Goal: Find specific page/section: Find specific page/section

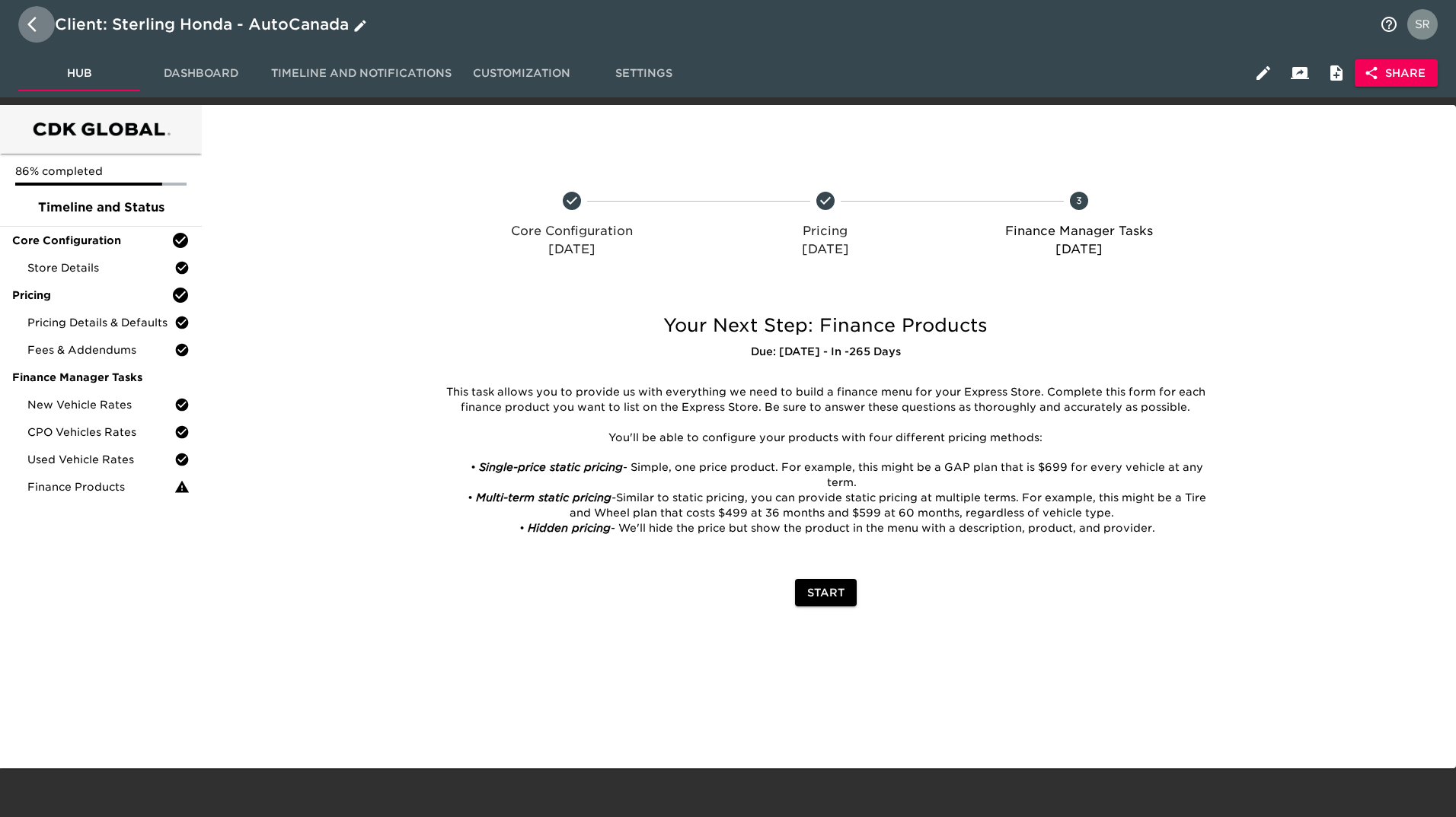
click at [25, 25] on button "button" at bounding box center [36, 24] width 37 height 37
select select "10"
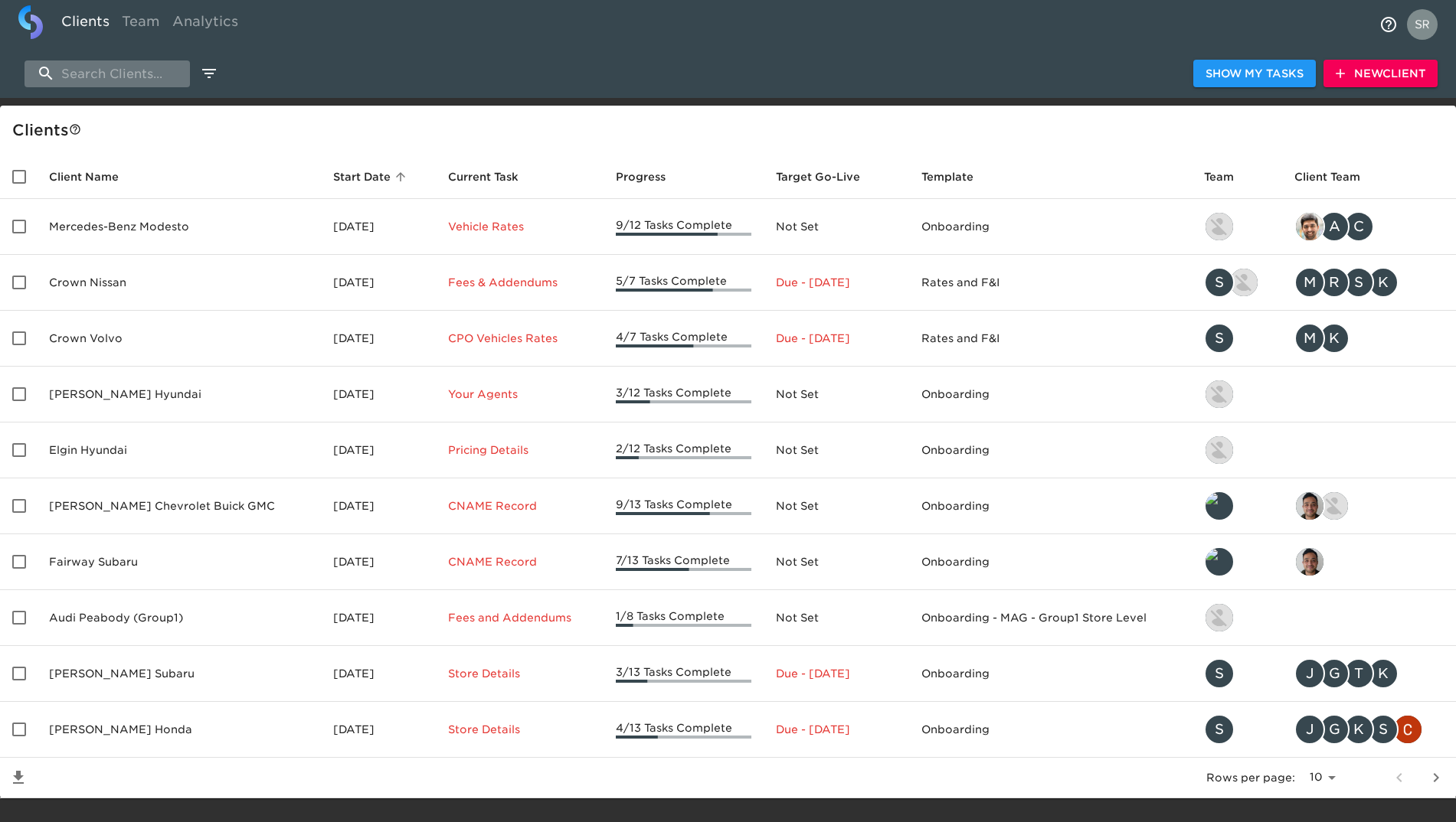
click at [147, 84] on input "search" at bounding box center [108, 74] width 166 height 27
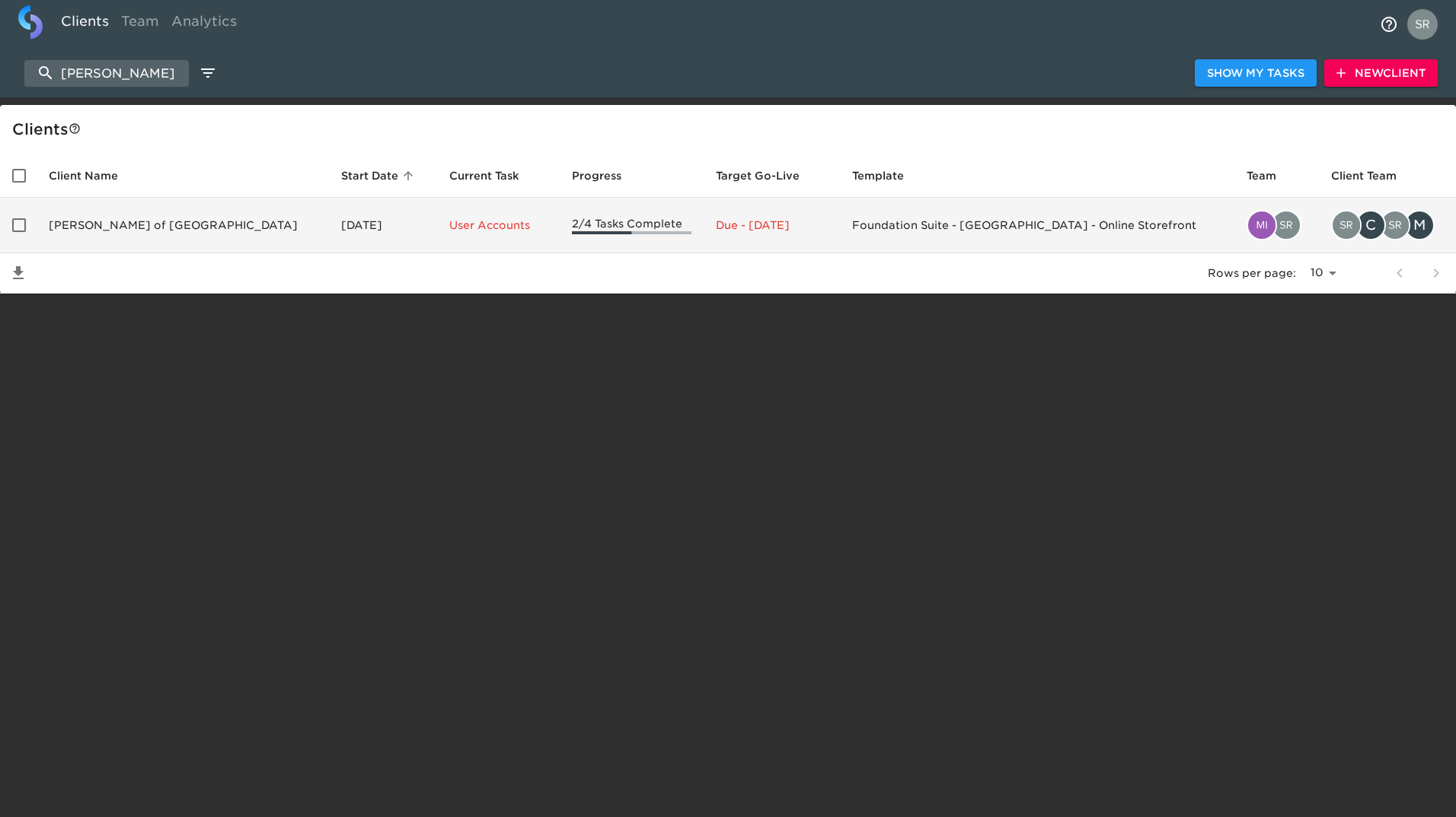
type input "[PERSON_NAME]"
click at [152, 208] on td "[PERSON_NAME] of [GEOGRAPHIC_DATA]" at bounding box center [183, 225] width 292 height 56
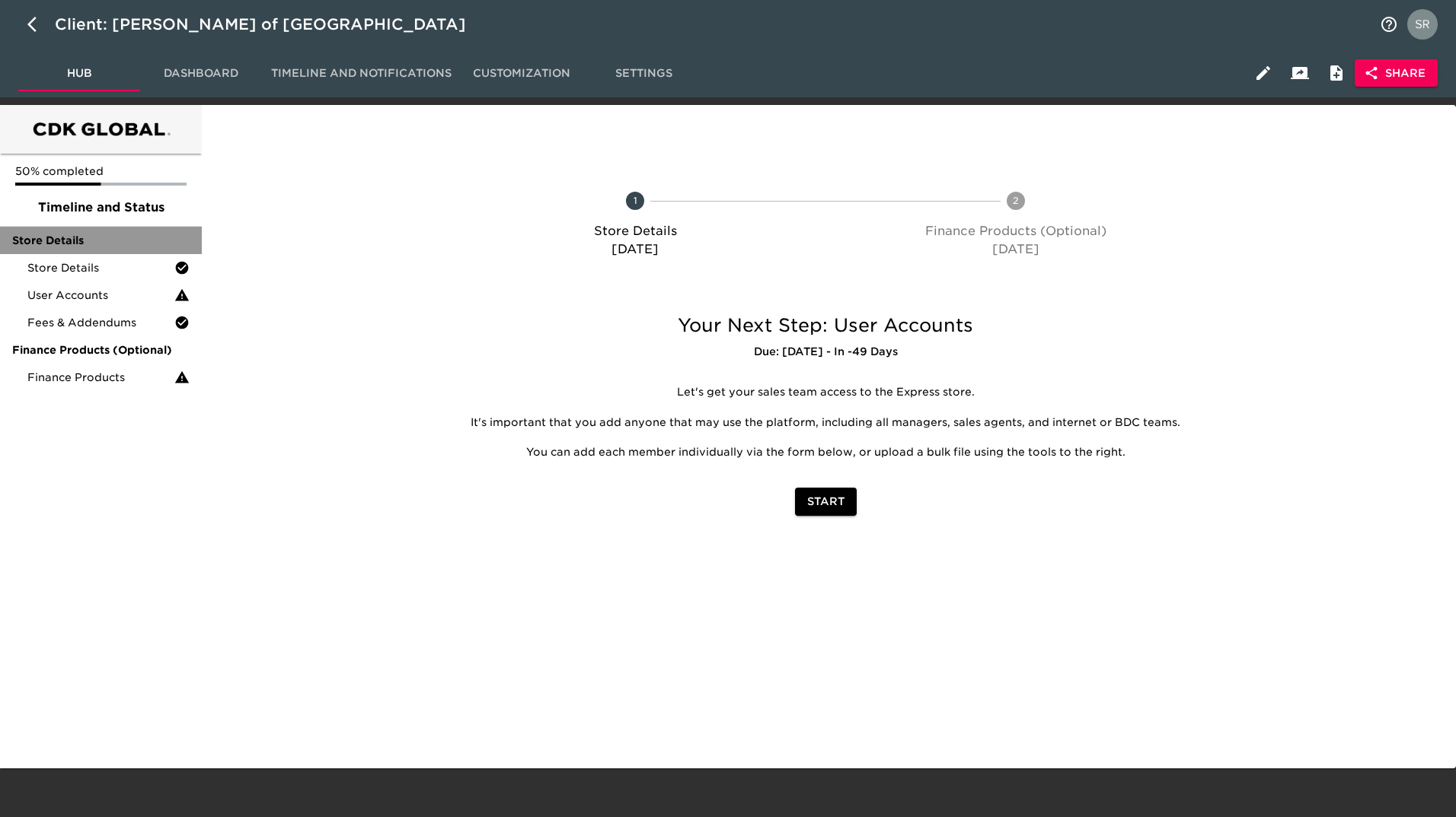
click at [104, 250] on div "Store Details" at bounding box center [100, 240] width 202 height 28
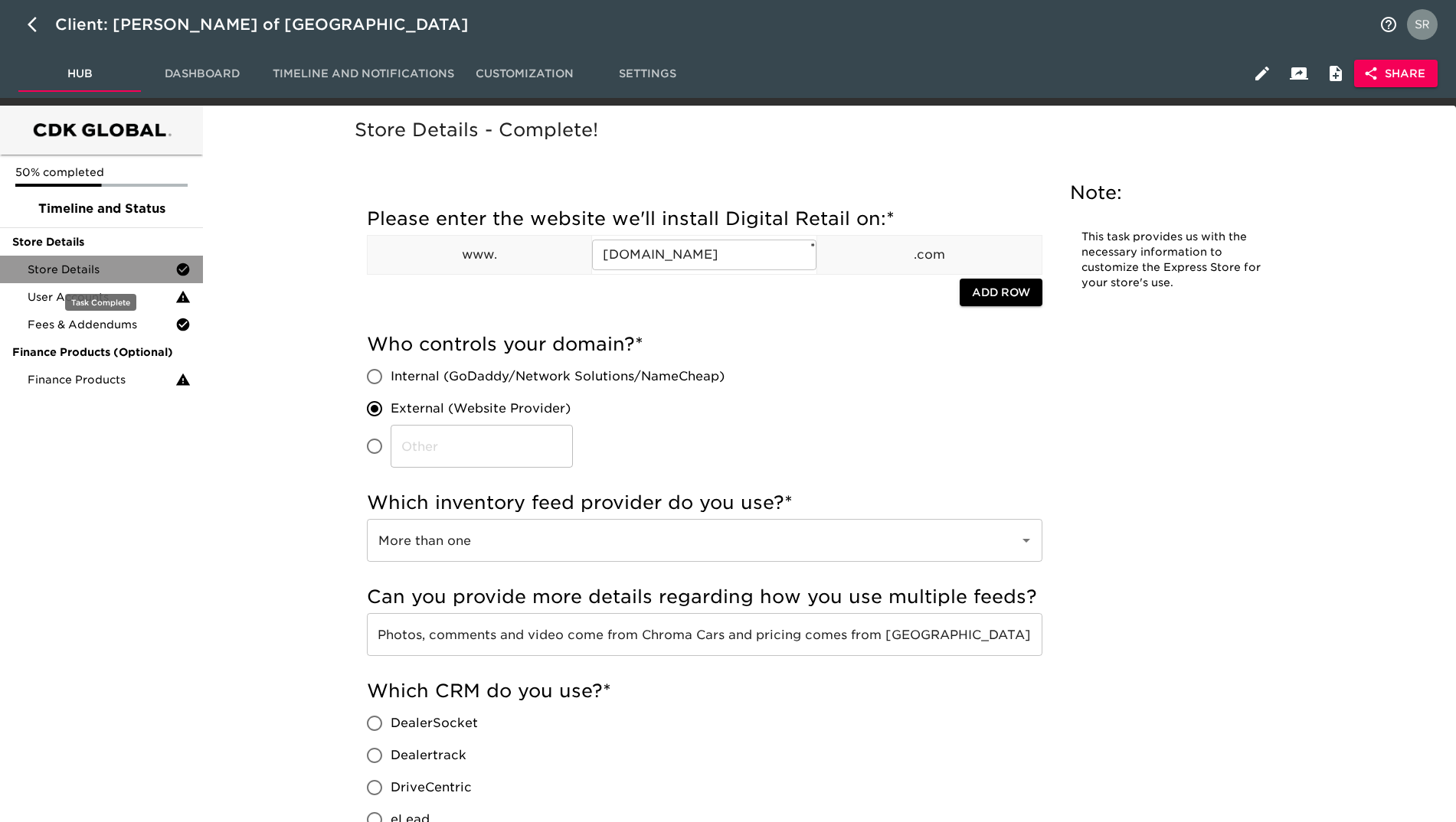
click at [105, 281] on div "Store Details" at bounding box center [101, 270] width 203 height 28
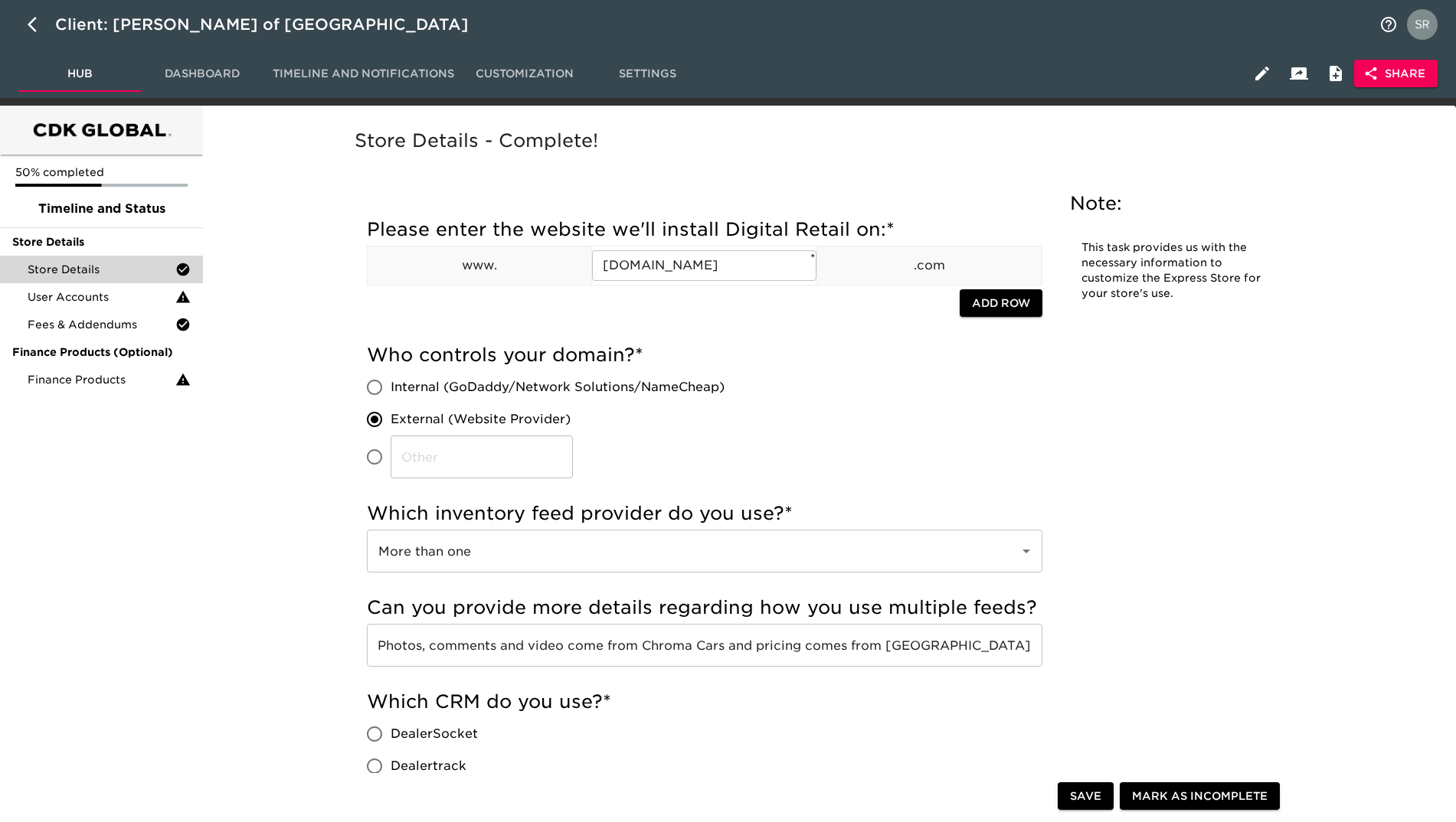
click at [963, 151] on h5 "Store Details - Complete!" at bounding box center [826, 141] width 943 height 25
click at [36, 31] on icon "button" at bounding box center [32, 24] width 9 height 15
select select "10"
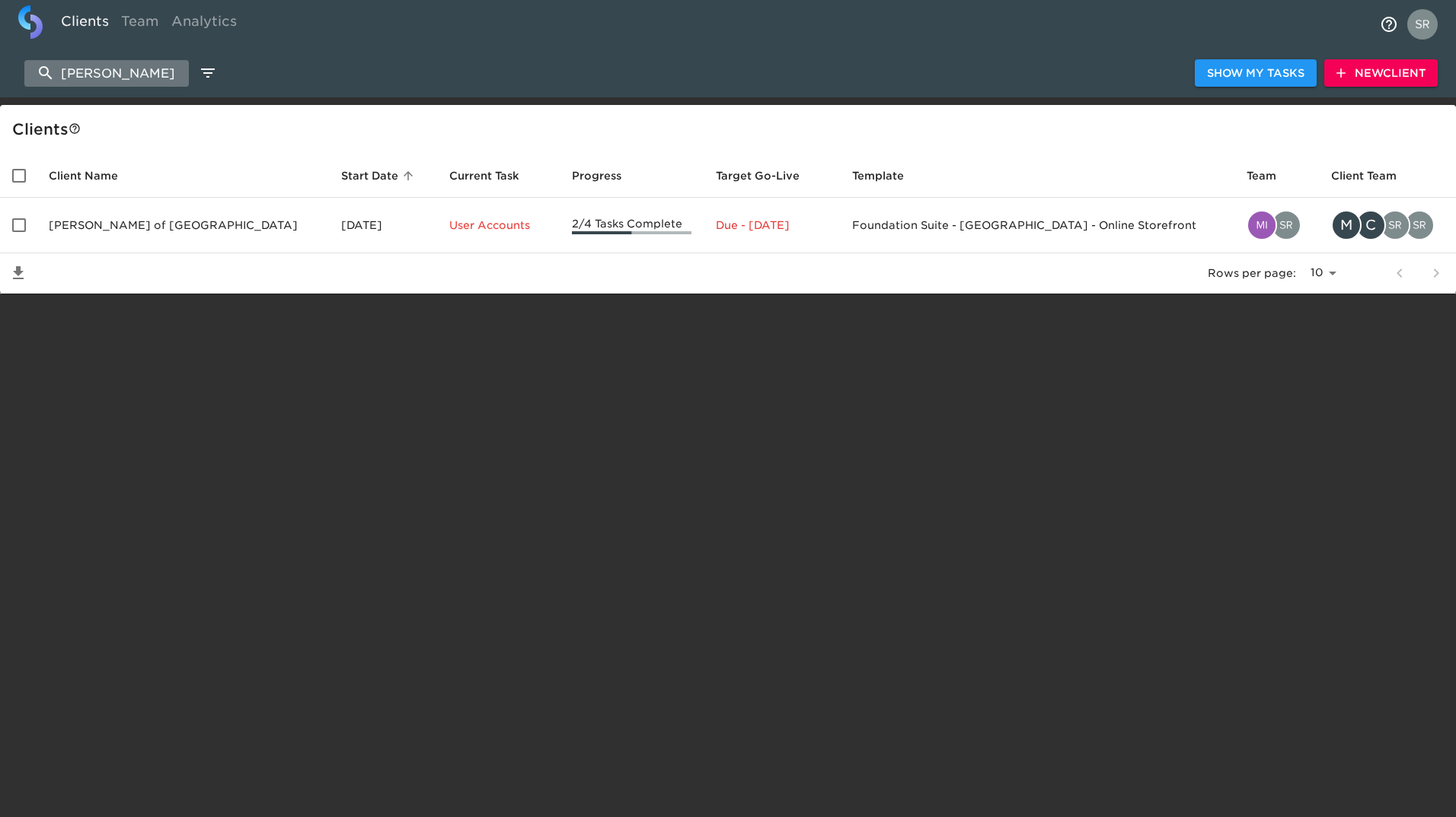
click at [172, 68] on input "[PERSON_NAME]" at bounding box center [107, 73] width 165 height 27
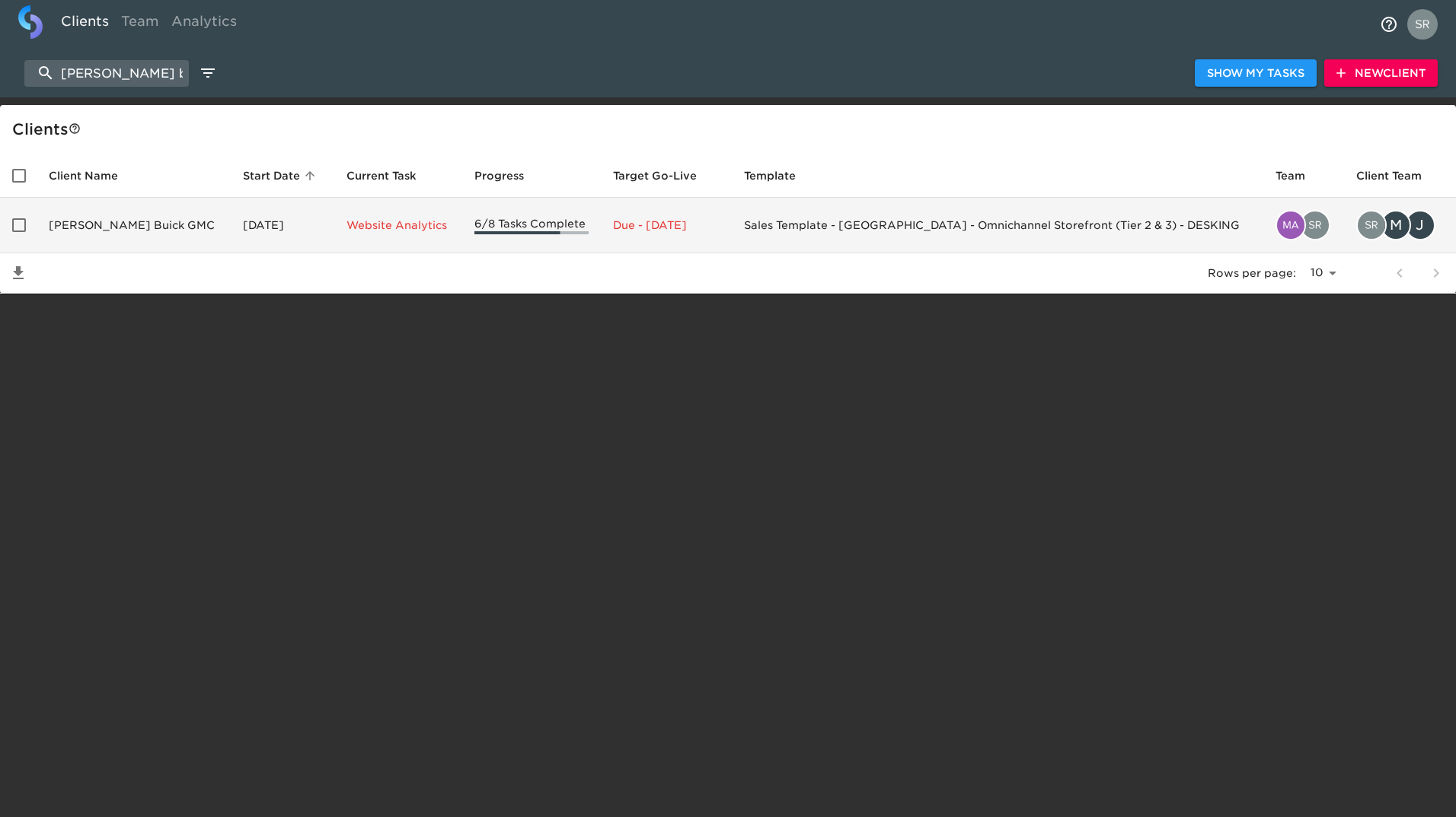
type input "[PERSON_NAME] buic"
click at [119, 230] on td "[PERSON_NAME] Buick GMC" at bounding box center [133, 225] width 194 height 56
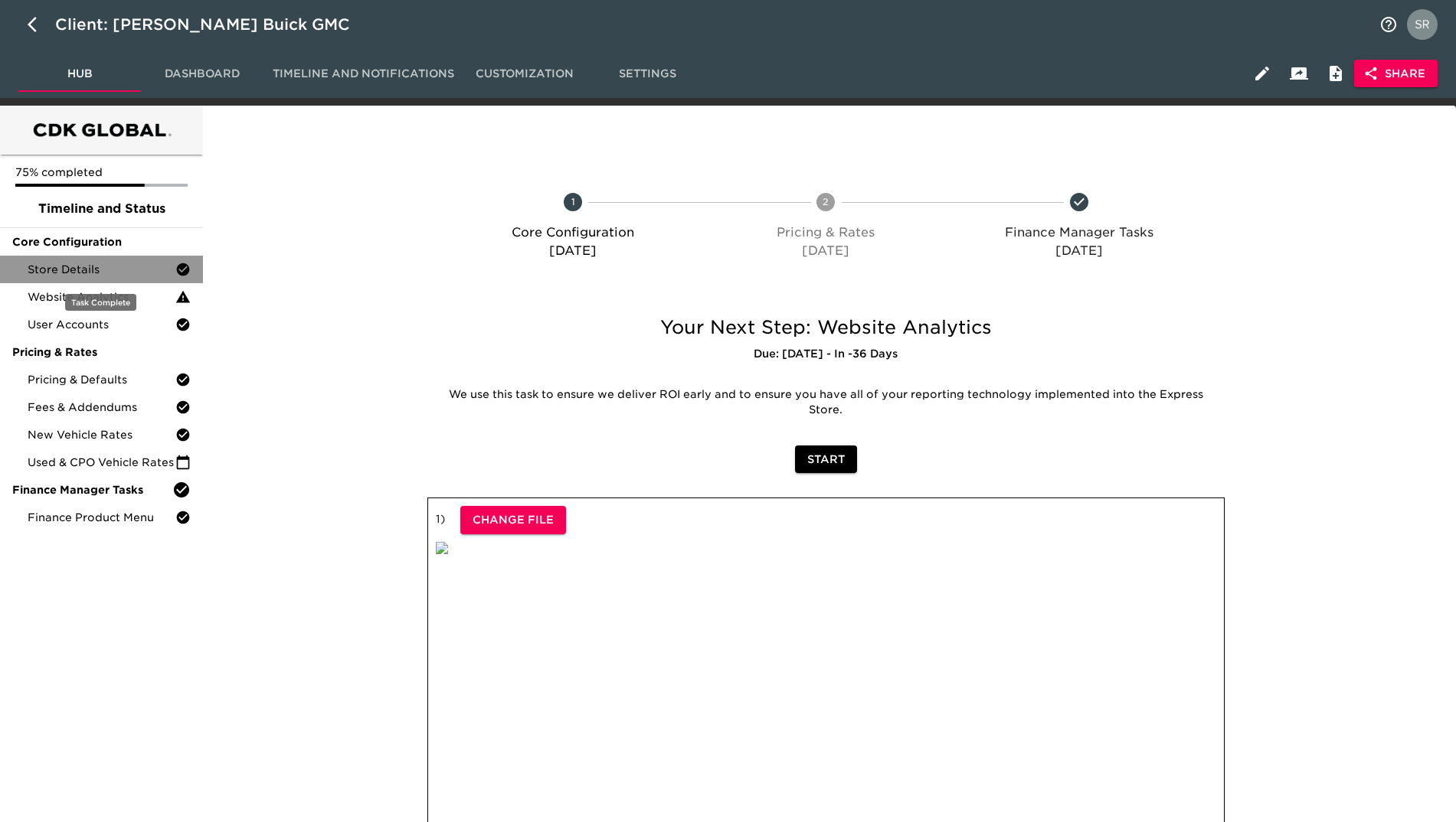
click at [42, 272] on span "Store Details" at bounding box center [102, 269] width 148 height 15
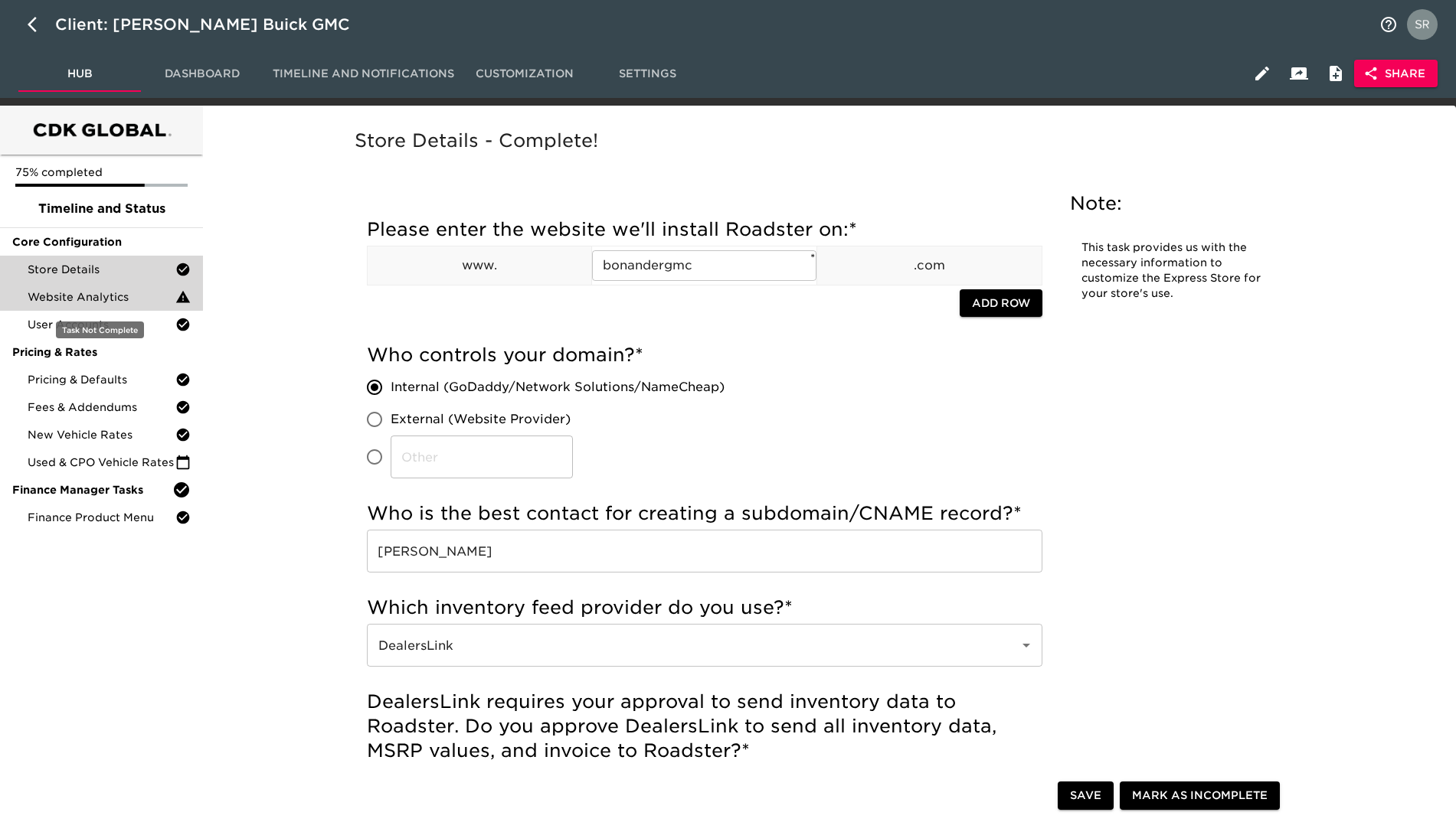
click at [86, 304] on span "Website Analytics" at bounding box center [102, 297] width 148 height 15
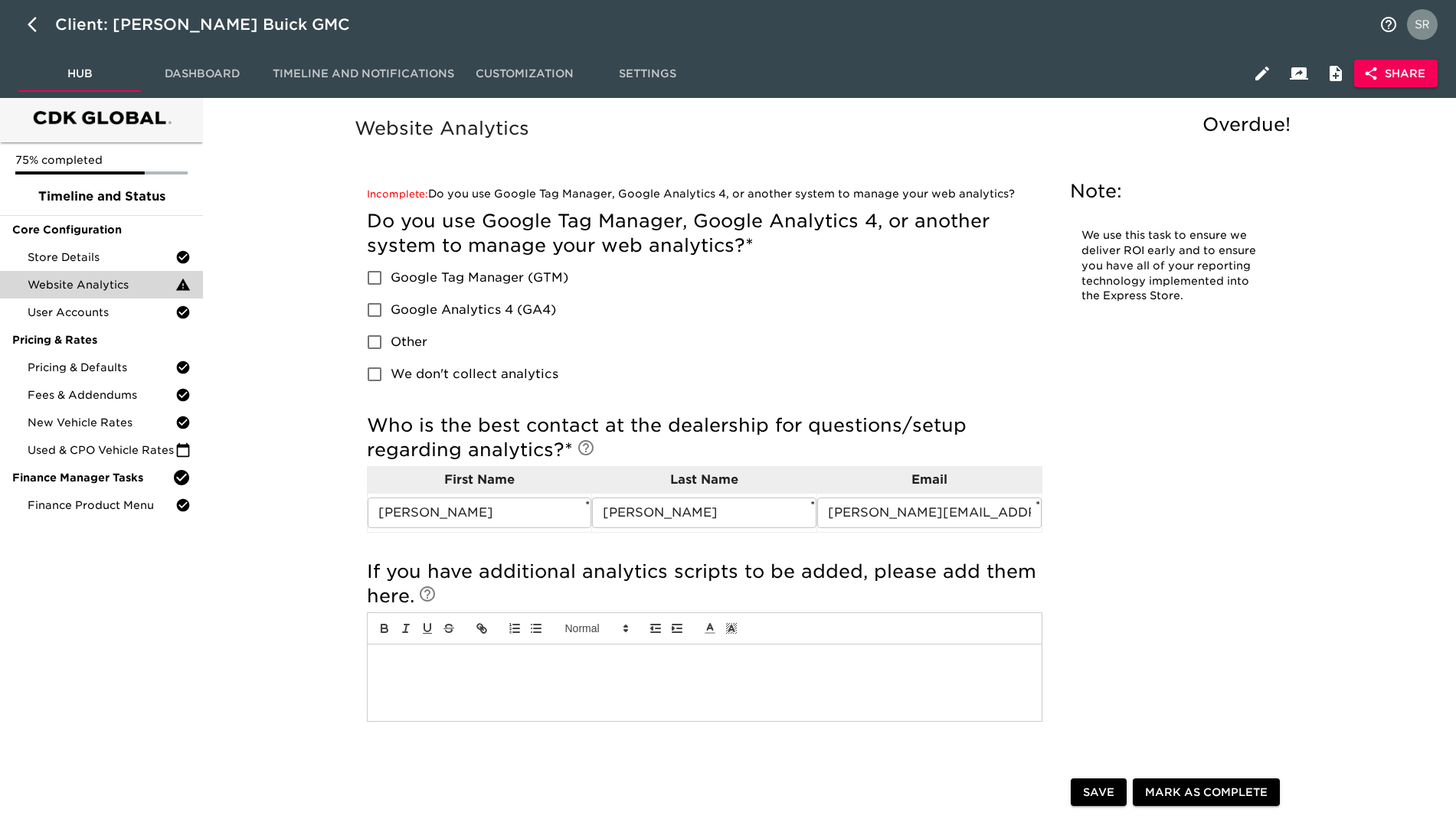
scroll to position [6, 0]
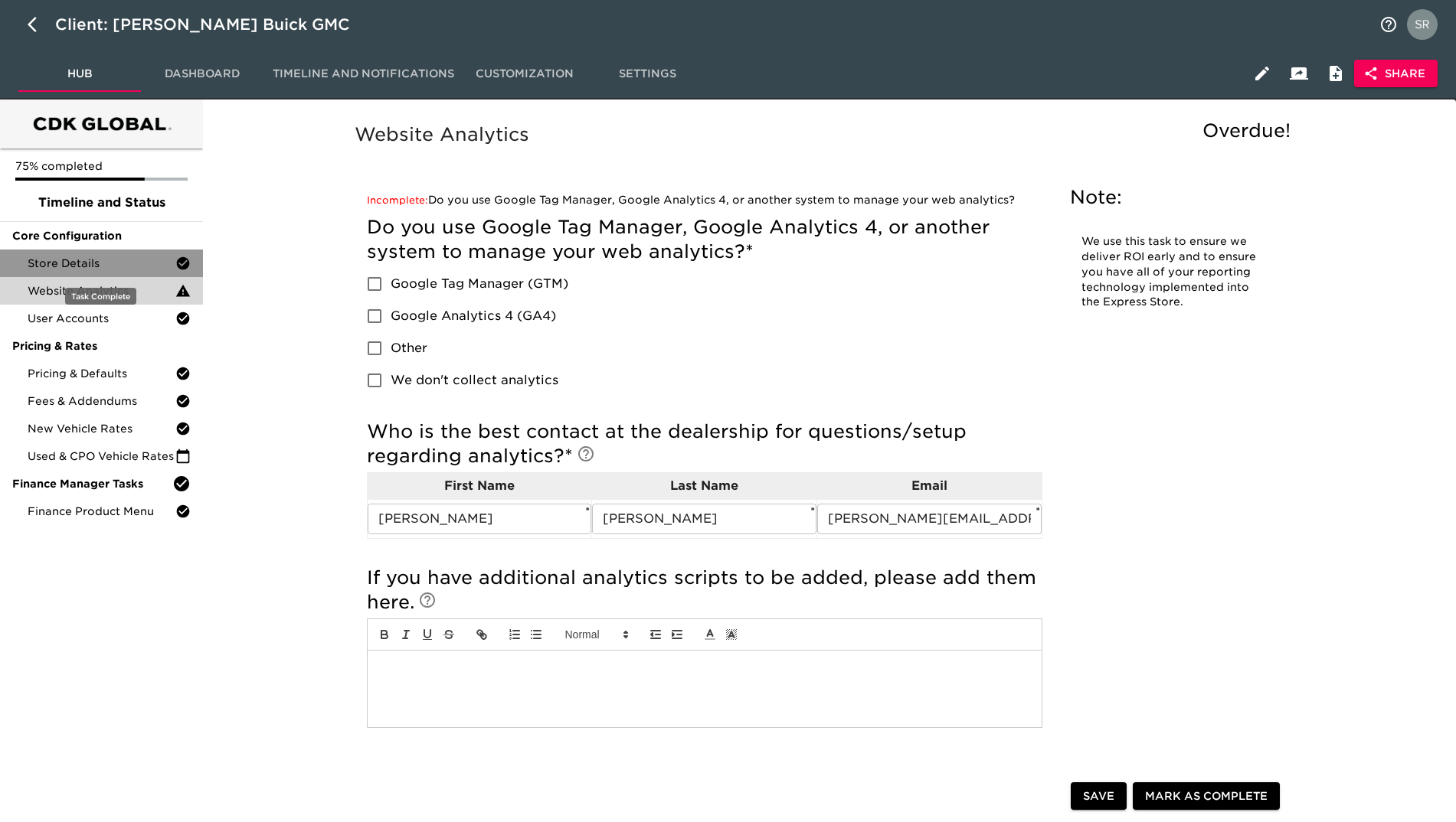
click at [135, 268] on span "Store Details" at bounding box center [102, 263] width 148 height 15
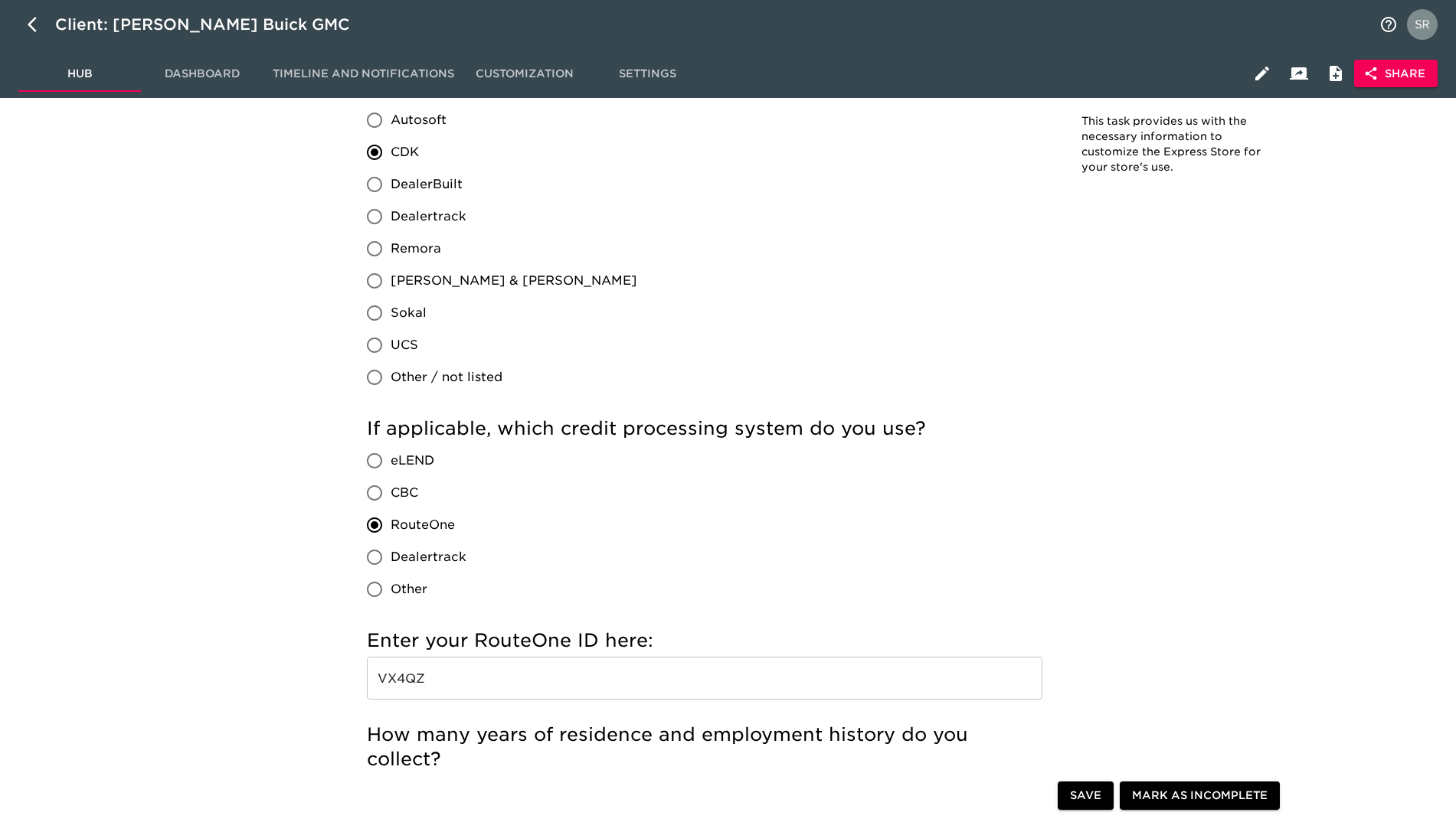
scroll to position [1233, 0]
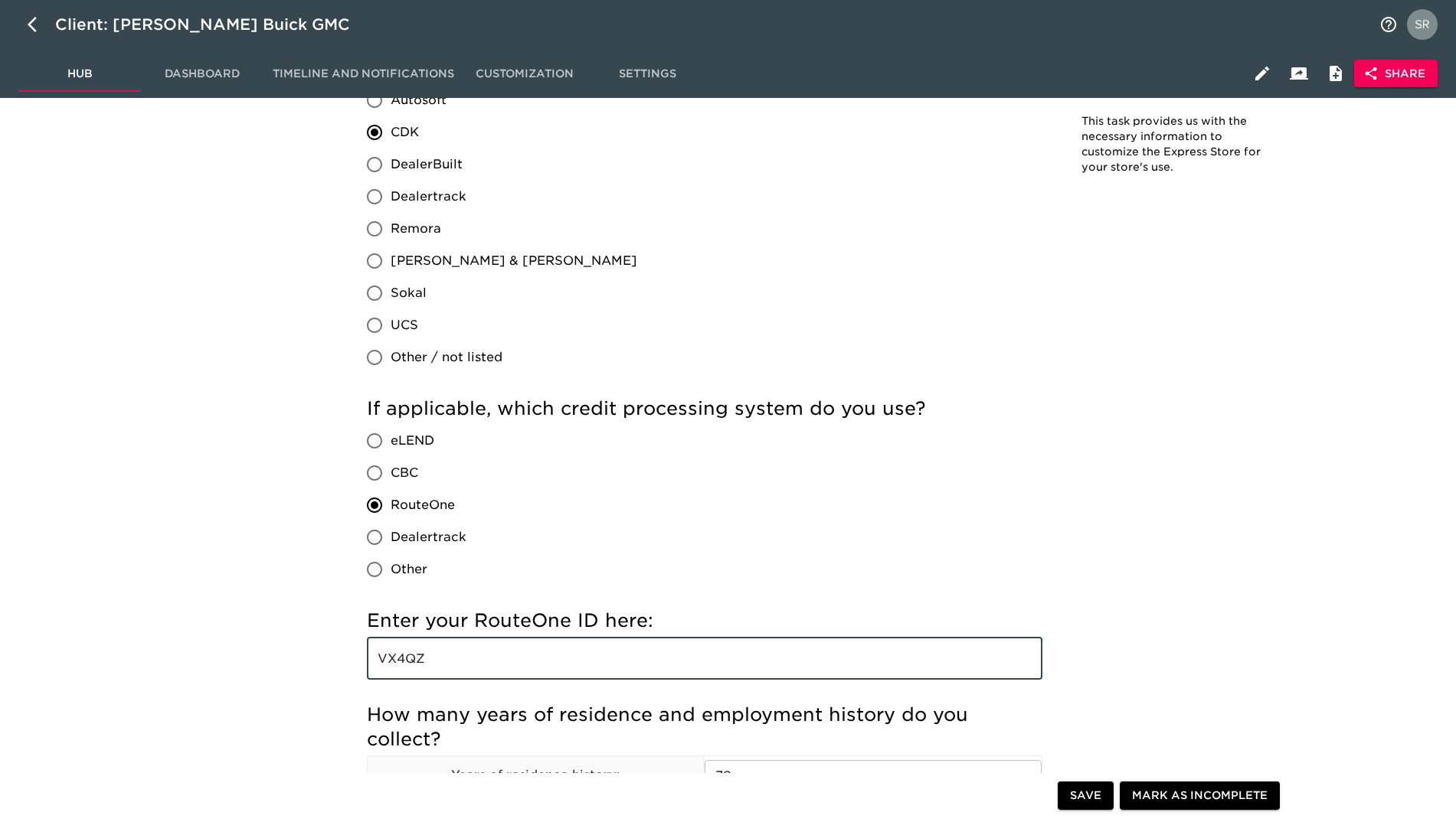
drag, startPoint x: 492, startPoint y: 658, endPoint x: 320, endPoint y: 661, distance: 172.0
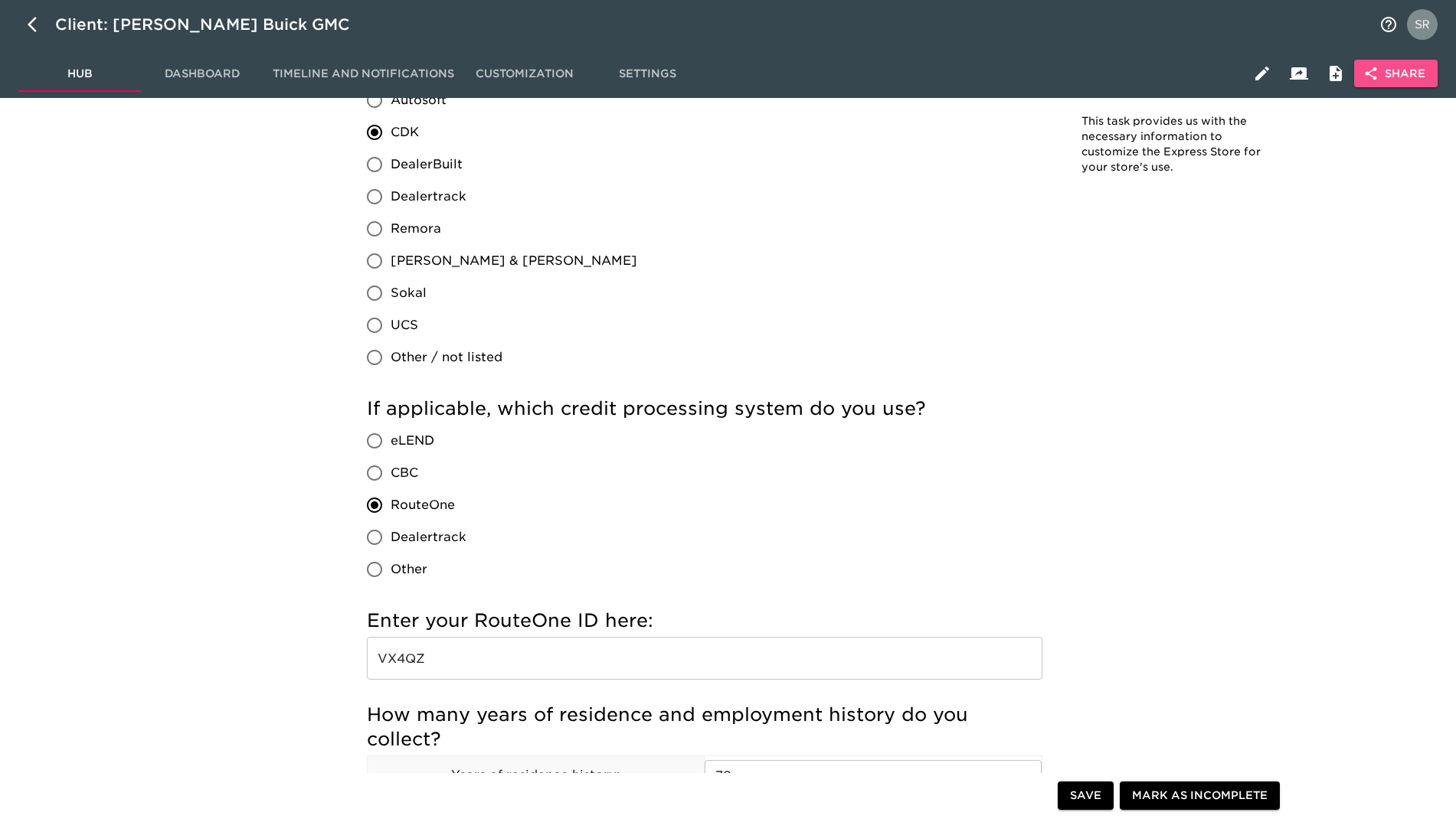
click at [1400, 70] on span "Share" at bounding box center [1396, 73] width 59 height 19
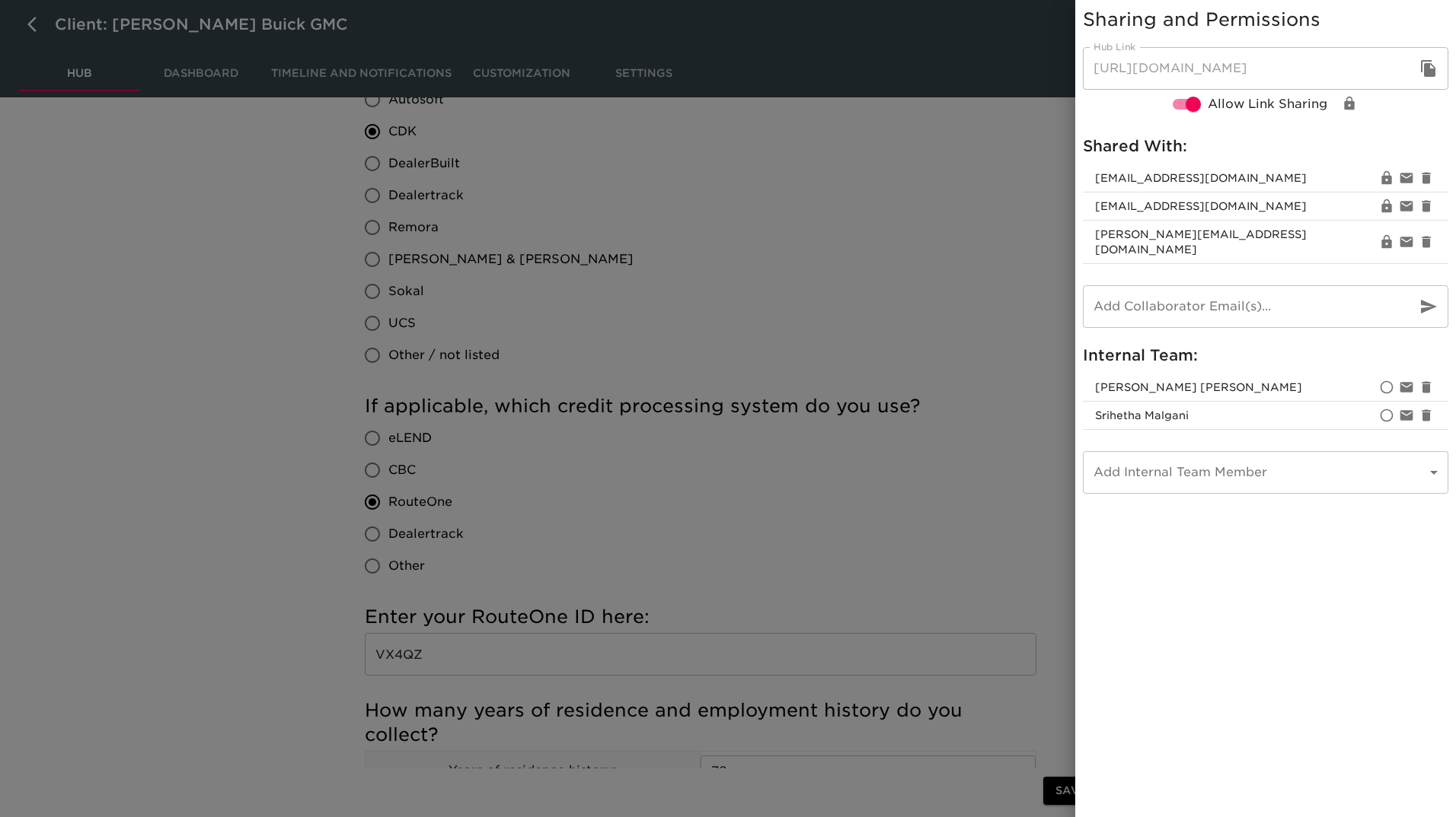
click at [1000, 262] on div at bounding box center [728, 408] width 1456 height 817
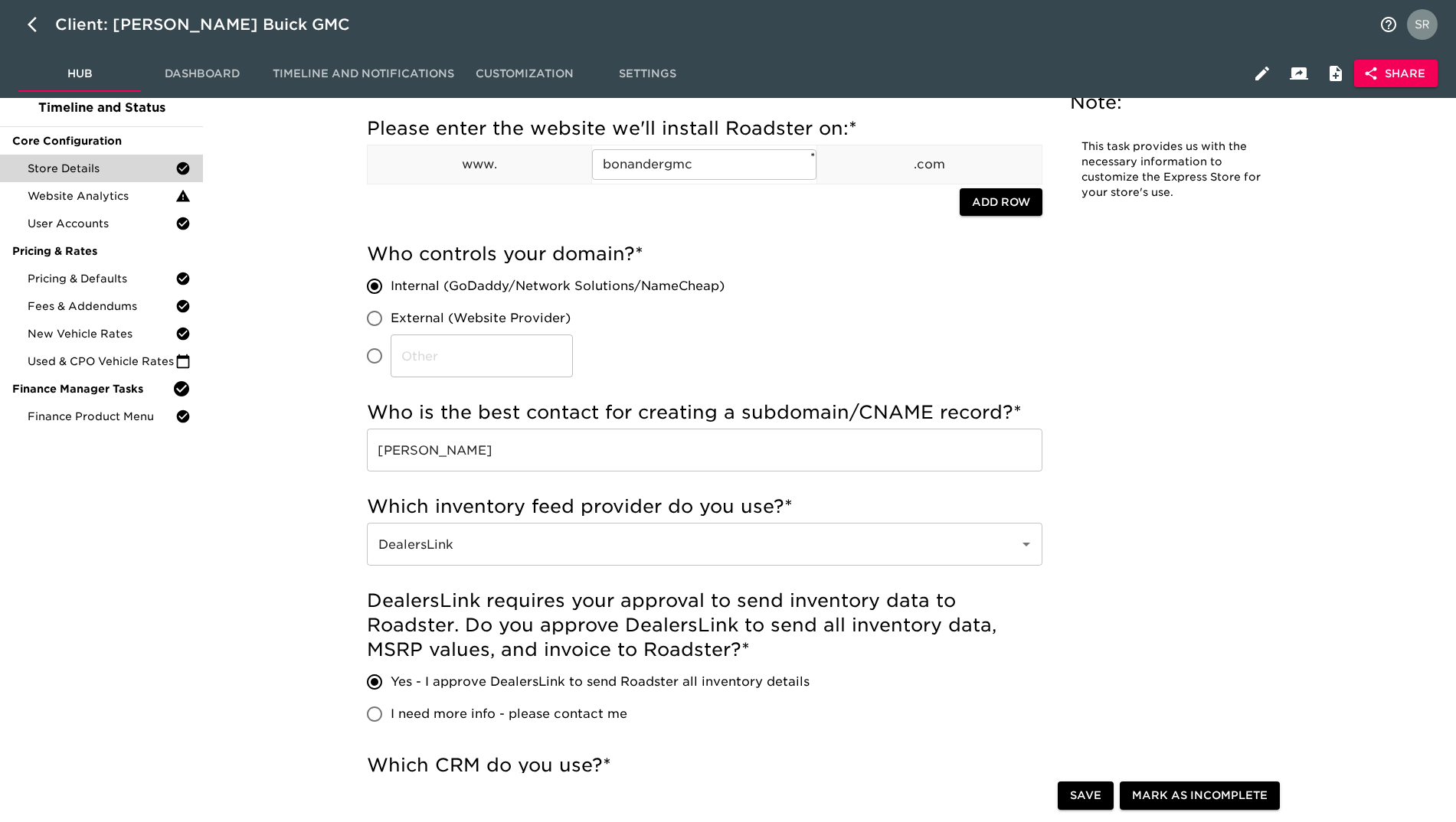
scroll to position [0, 0]
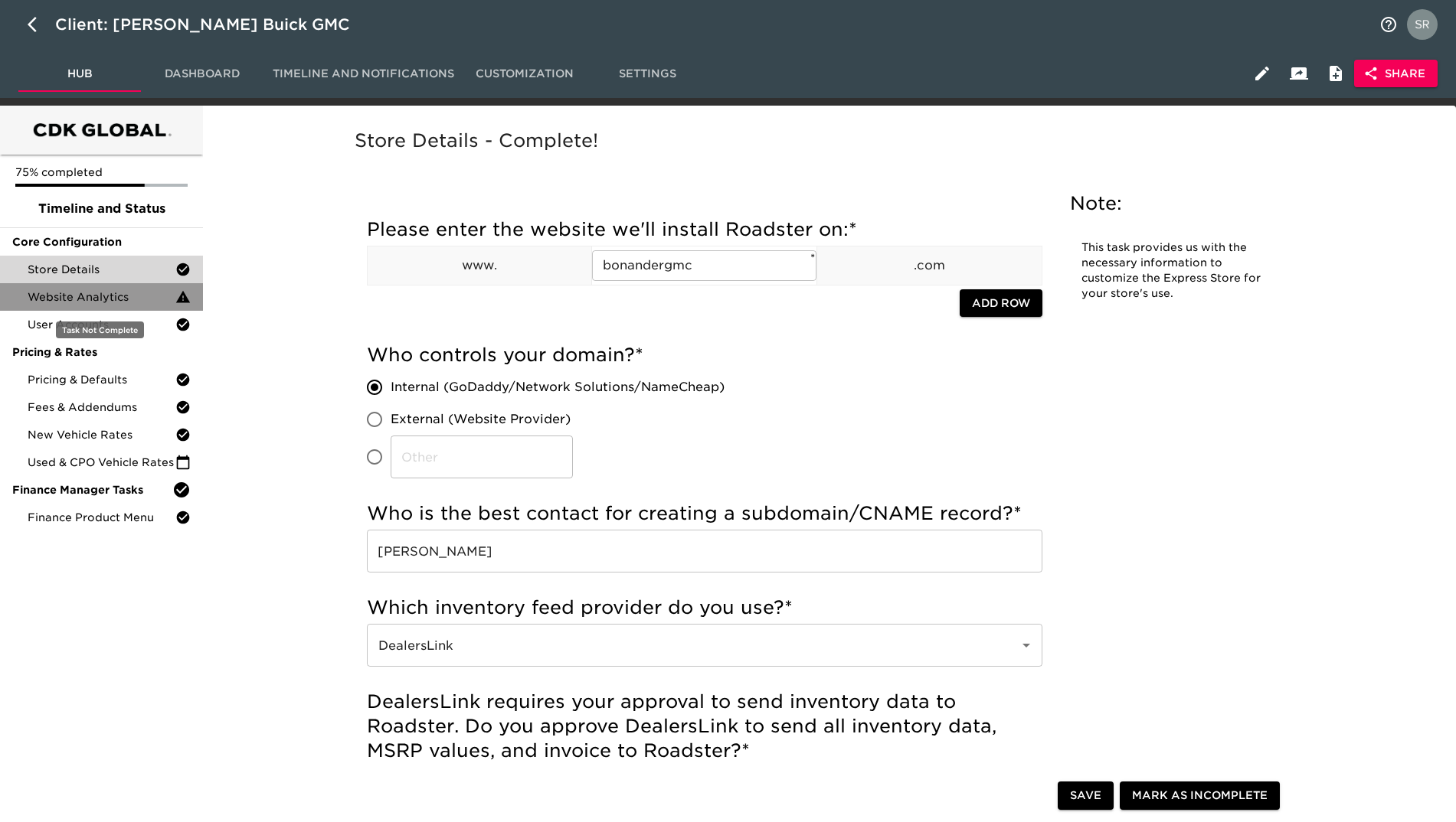
click at [101, 296] on span "Website Analytics" at bounding box center [102, 297] width 148 height 15
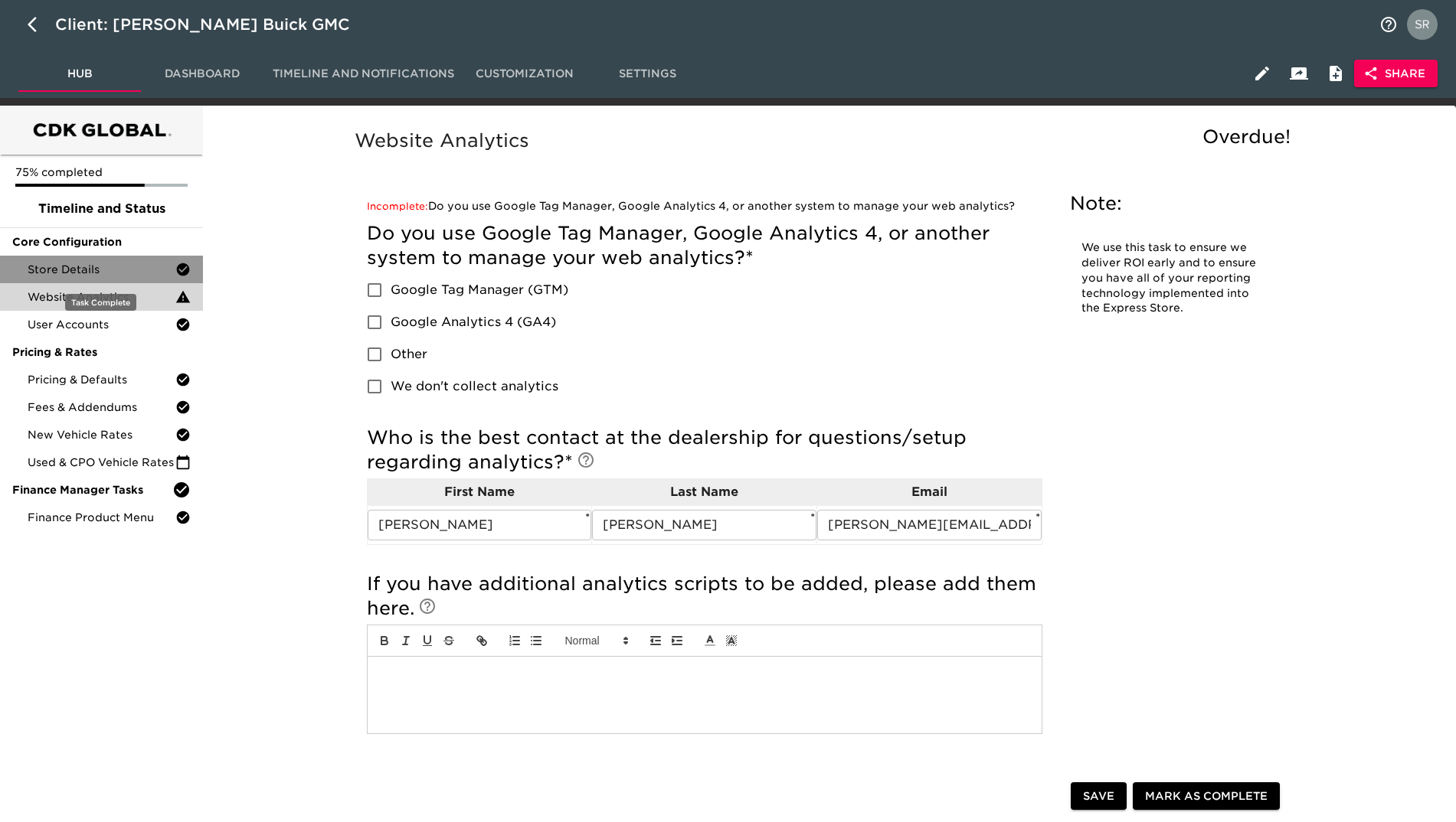
click at [107, 277] on span "Store Details" at bounding box center [102, 269] width 148 height 15
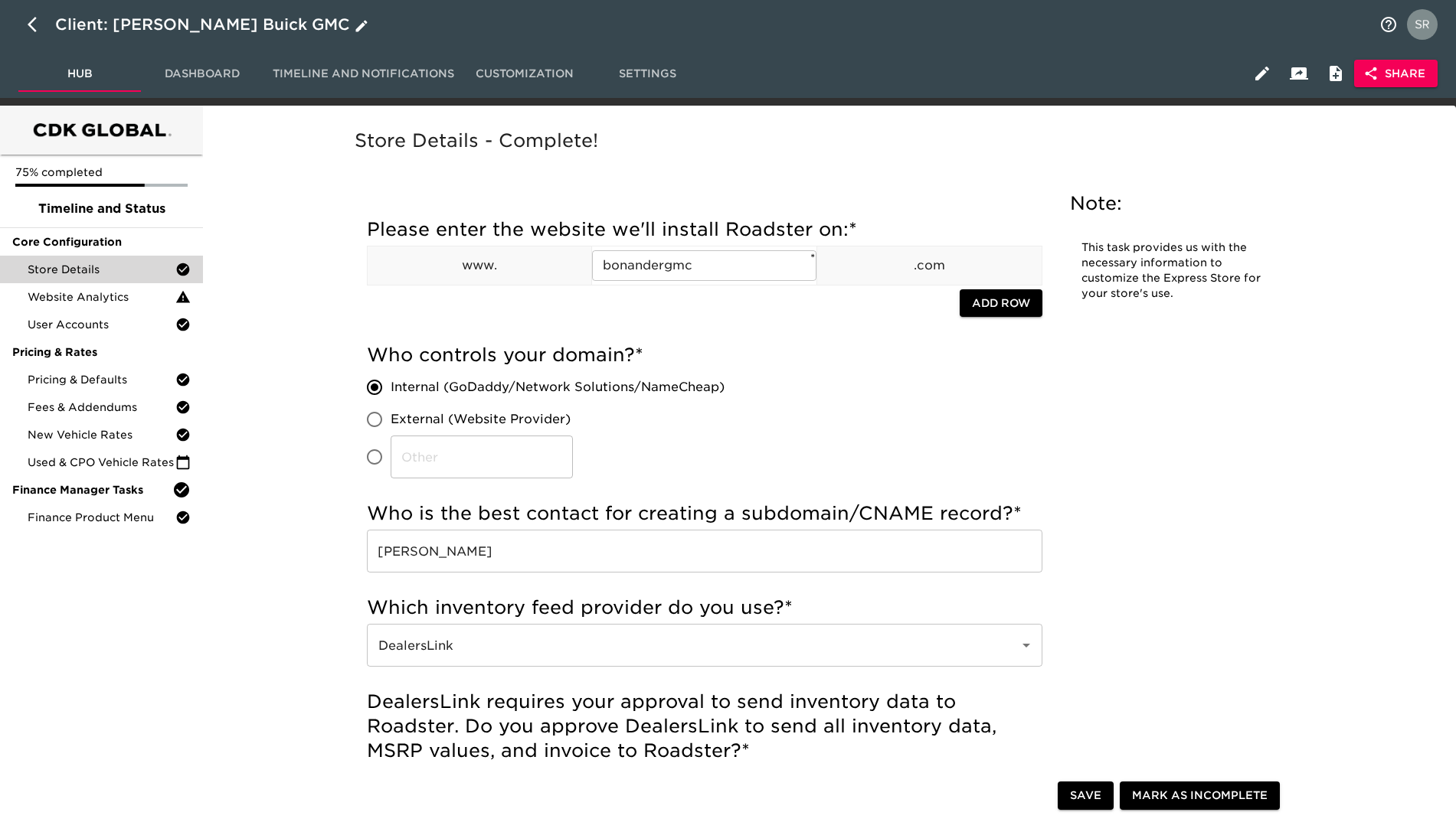
click at [34, 31] on icon "button" at bounding box center [32, 24] width 9 height 15
select select "10"
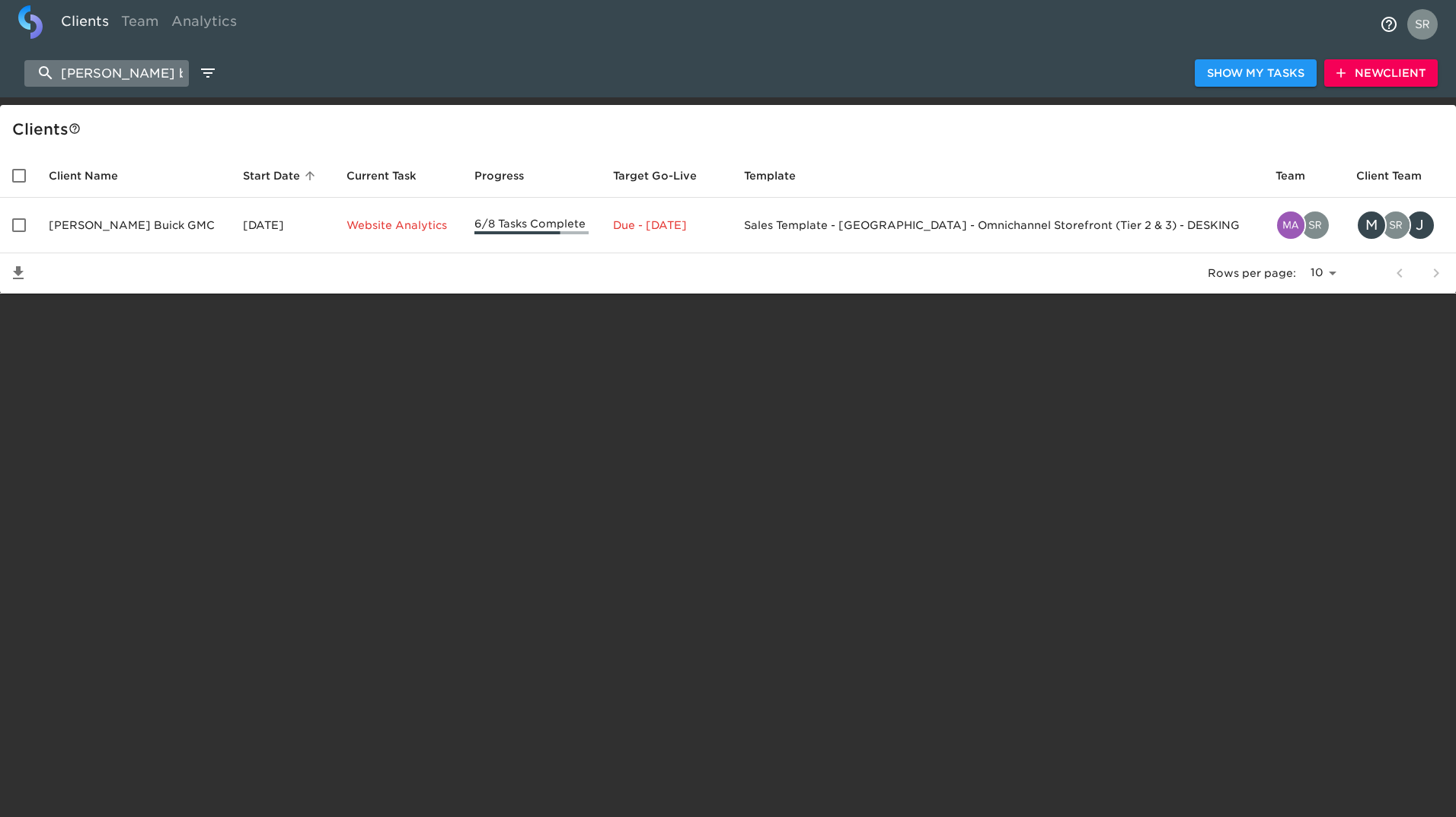
click at [171, 76] on input "[PERSON_NAME] buic" at bounding box center [107, 73] width 165 height 27
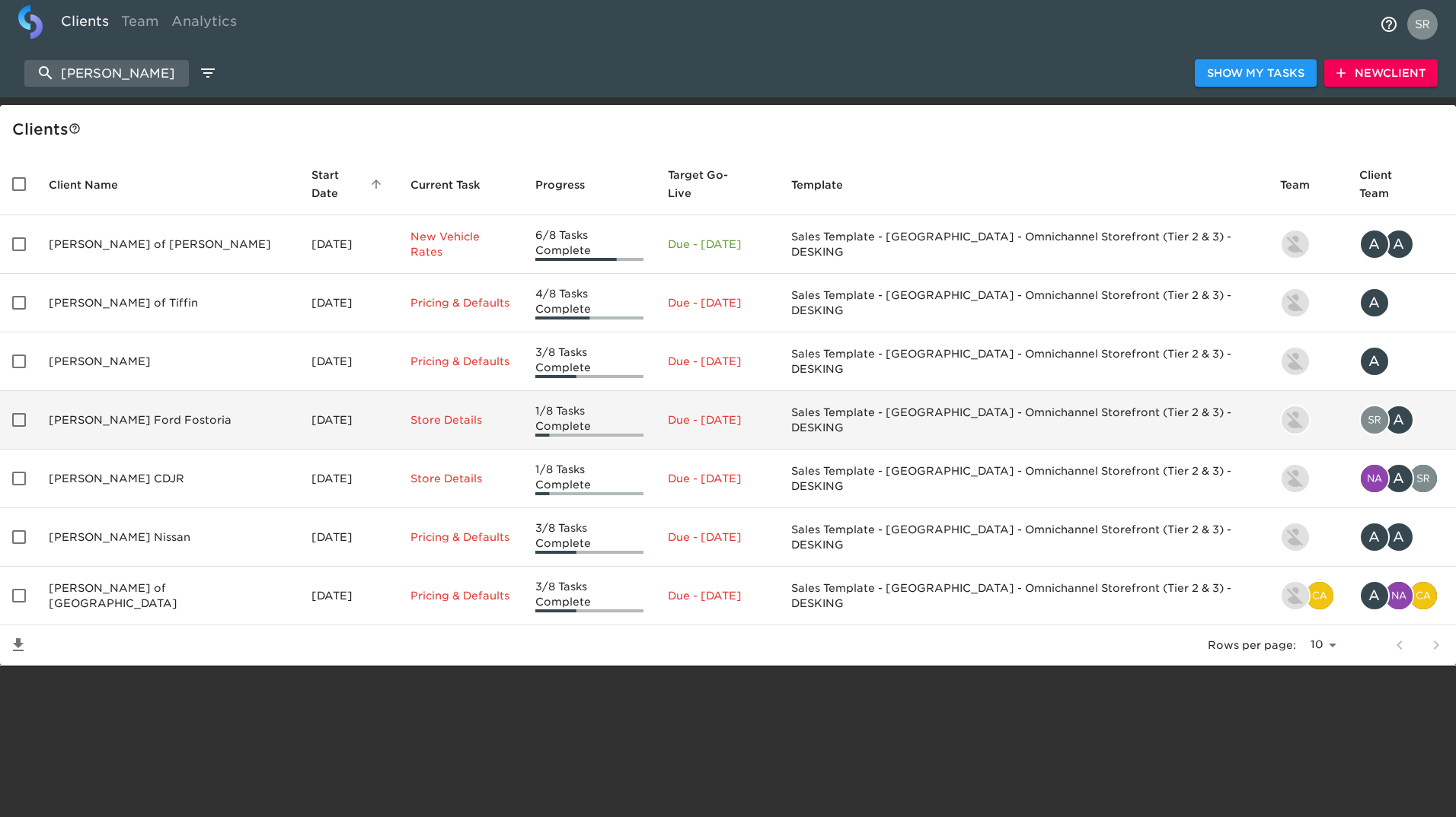
type input "[PERSON_NAME]"
click at [142, 391] on td "[PERSON_NAME] Ford Fostoria" at bounding box center [168, 420] width 262 height 59
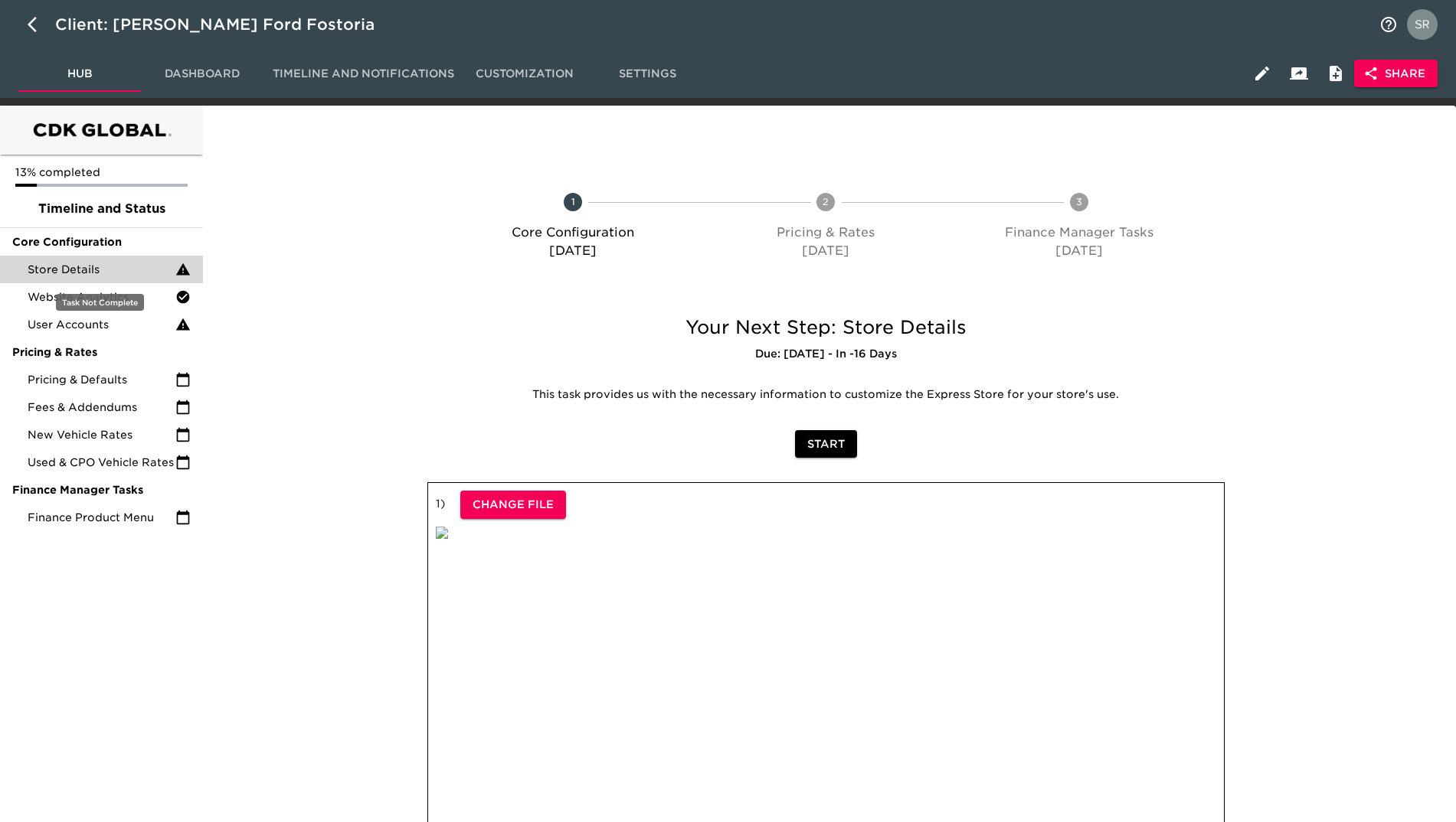
click at [111, 268] on span "Store Details" at bounding box center [102, 269] width 148 height 15
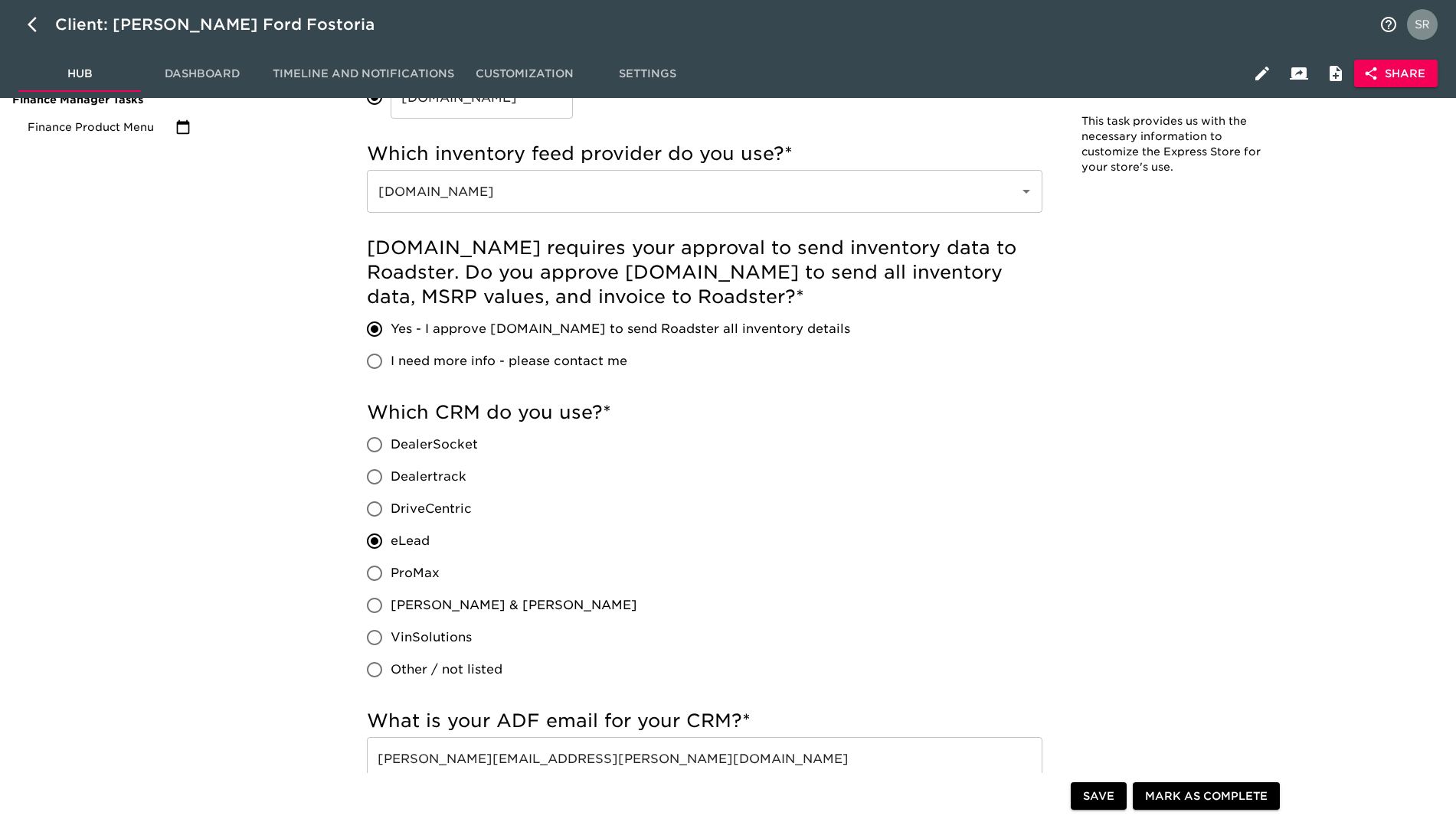
scroll to position [2228, 0]
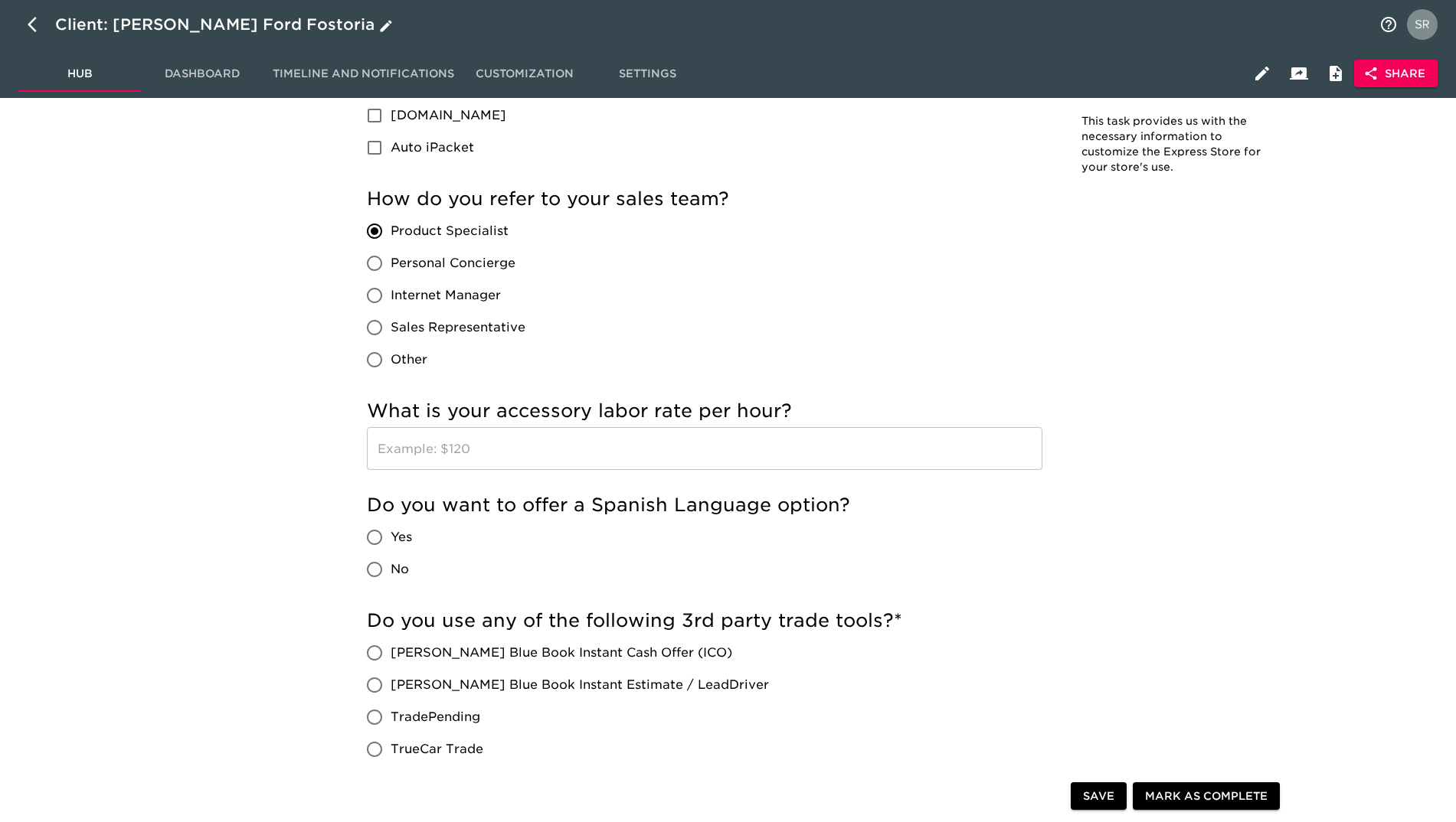
click at [38, 16] on icon "button" at bounding box center [37, 24] width 18 height 18
select select "10"
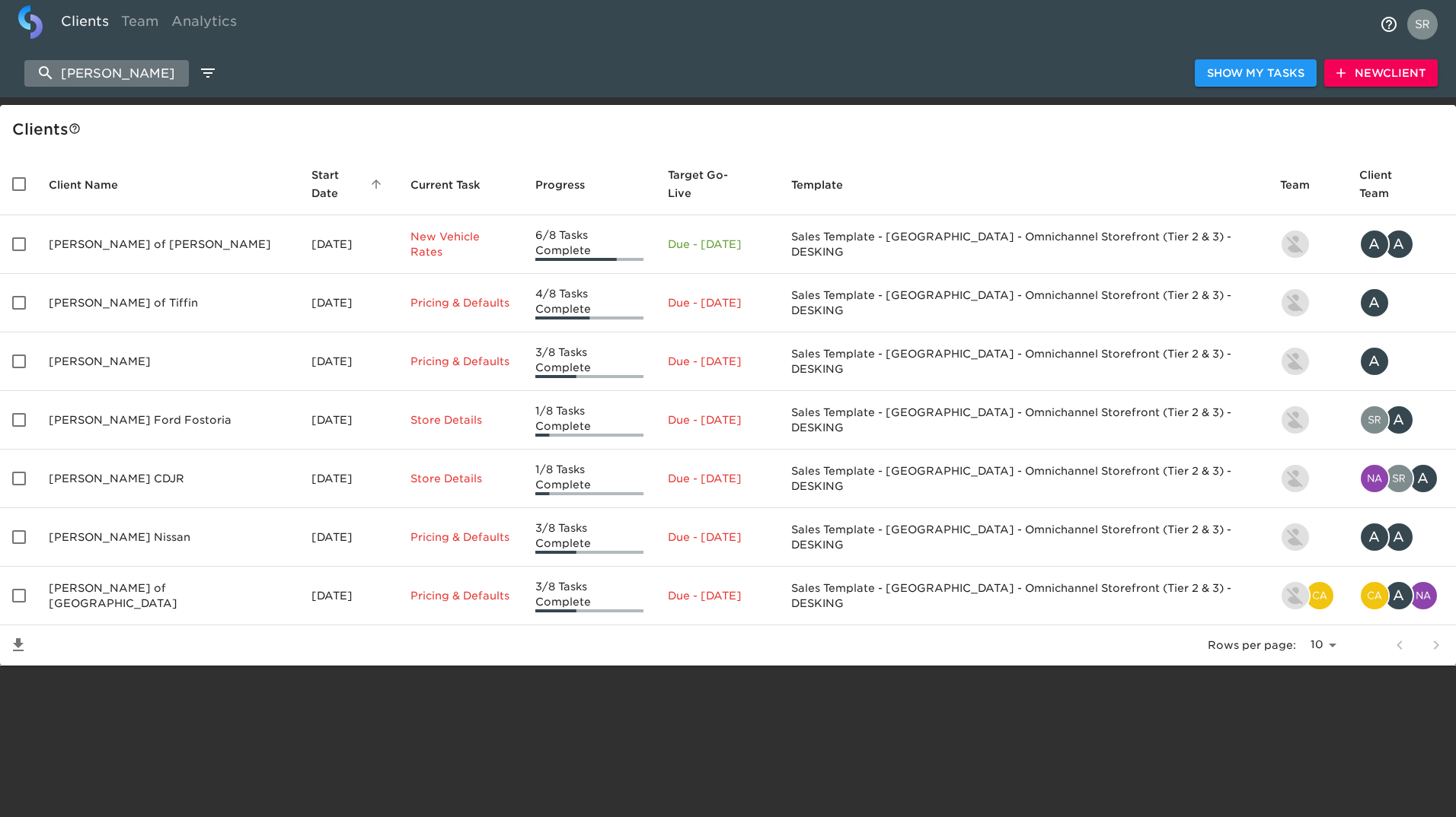
click at [165, 67] on input "[PERSON_NAME]" at bounding box center [107, 73] width 165 height 27
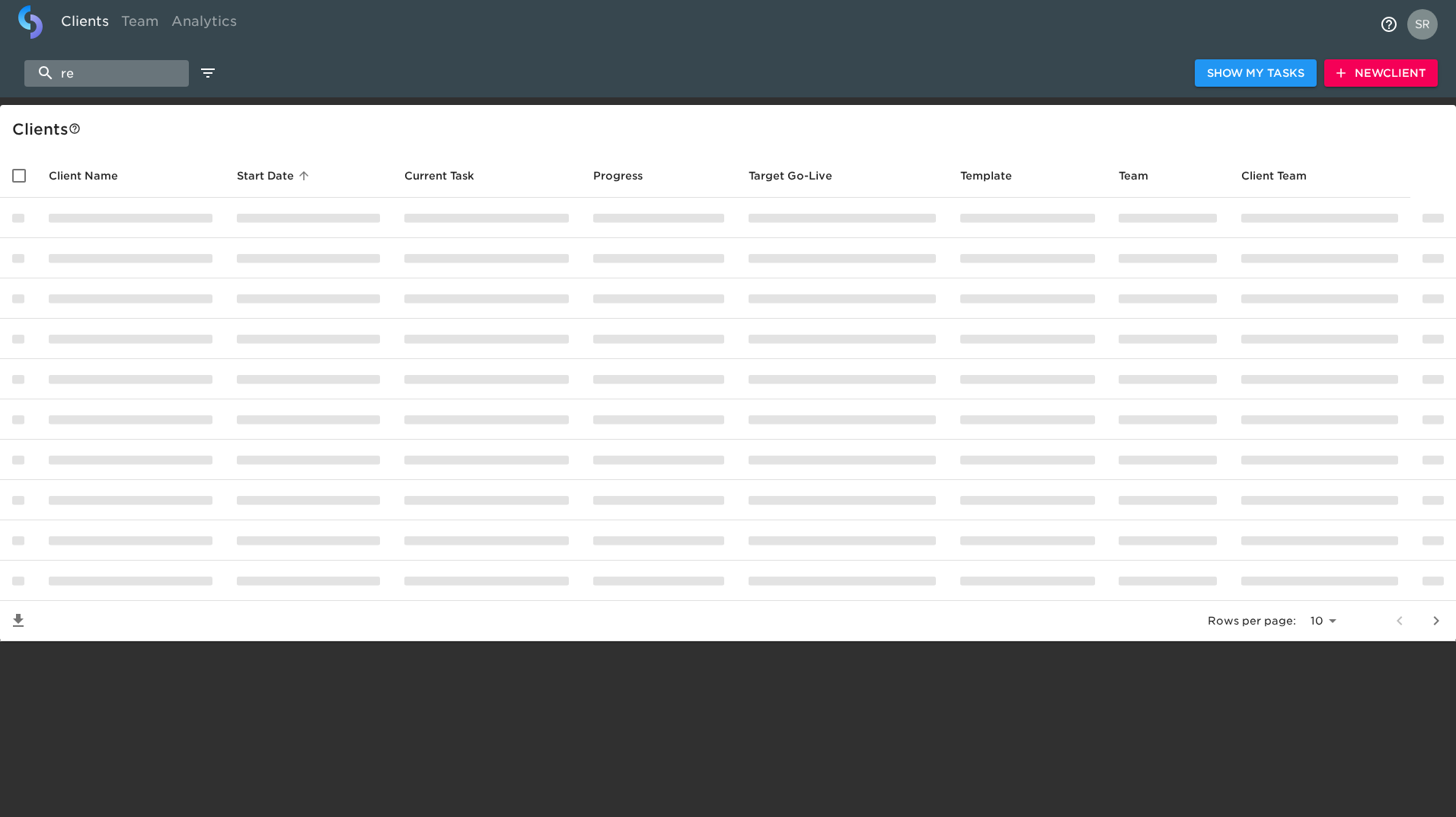
type input "r"
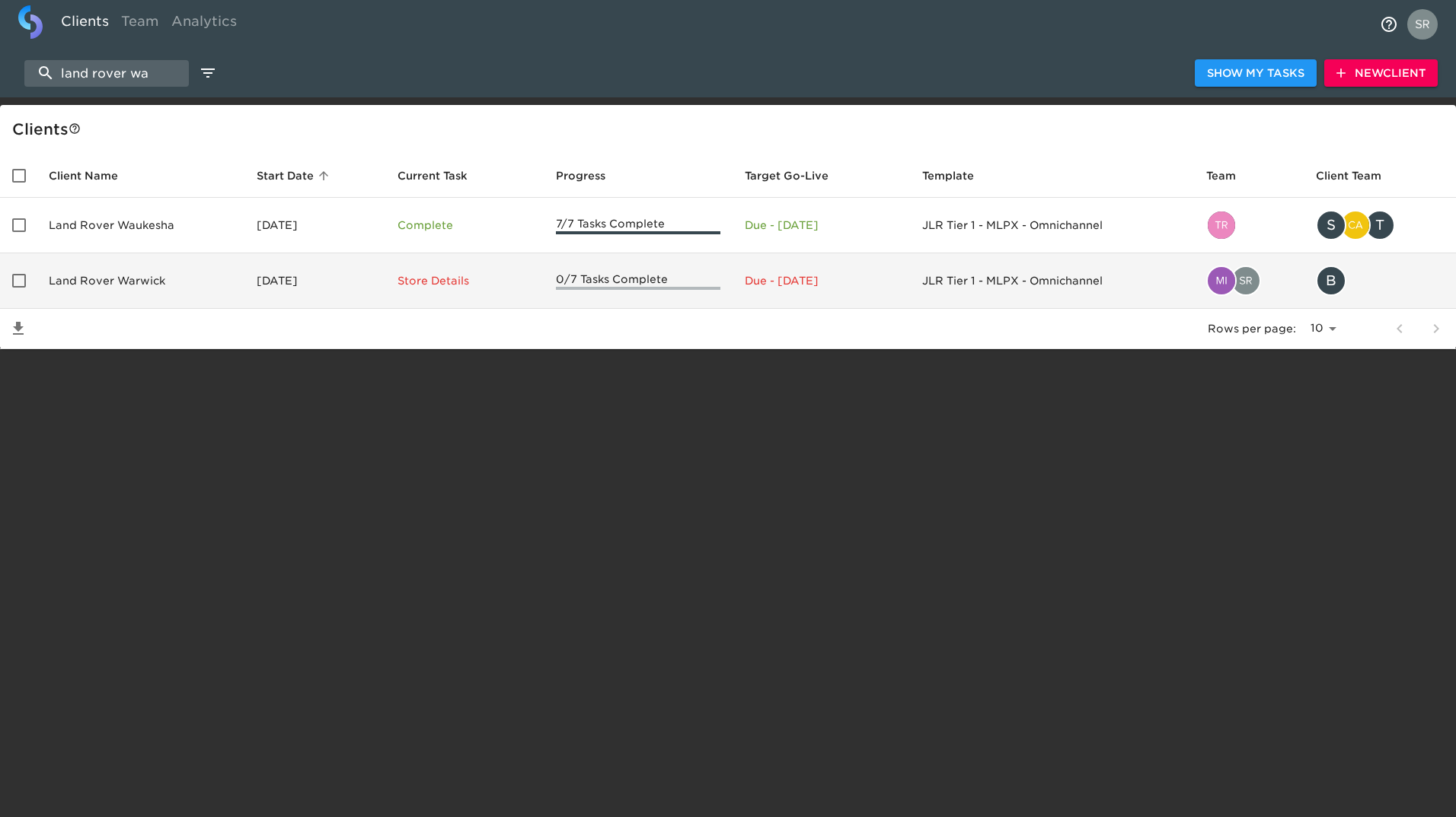
type input "land rover wa"
click at [160, 280] on td "Land Rover Warwick" at bounding box center [140, 281] width 208 height 56
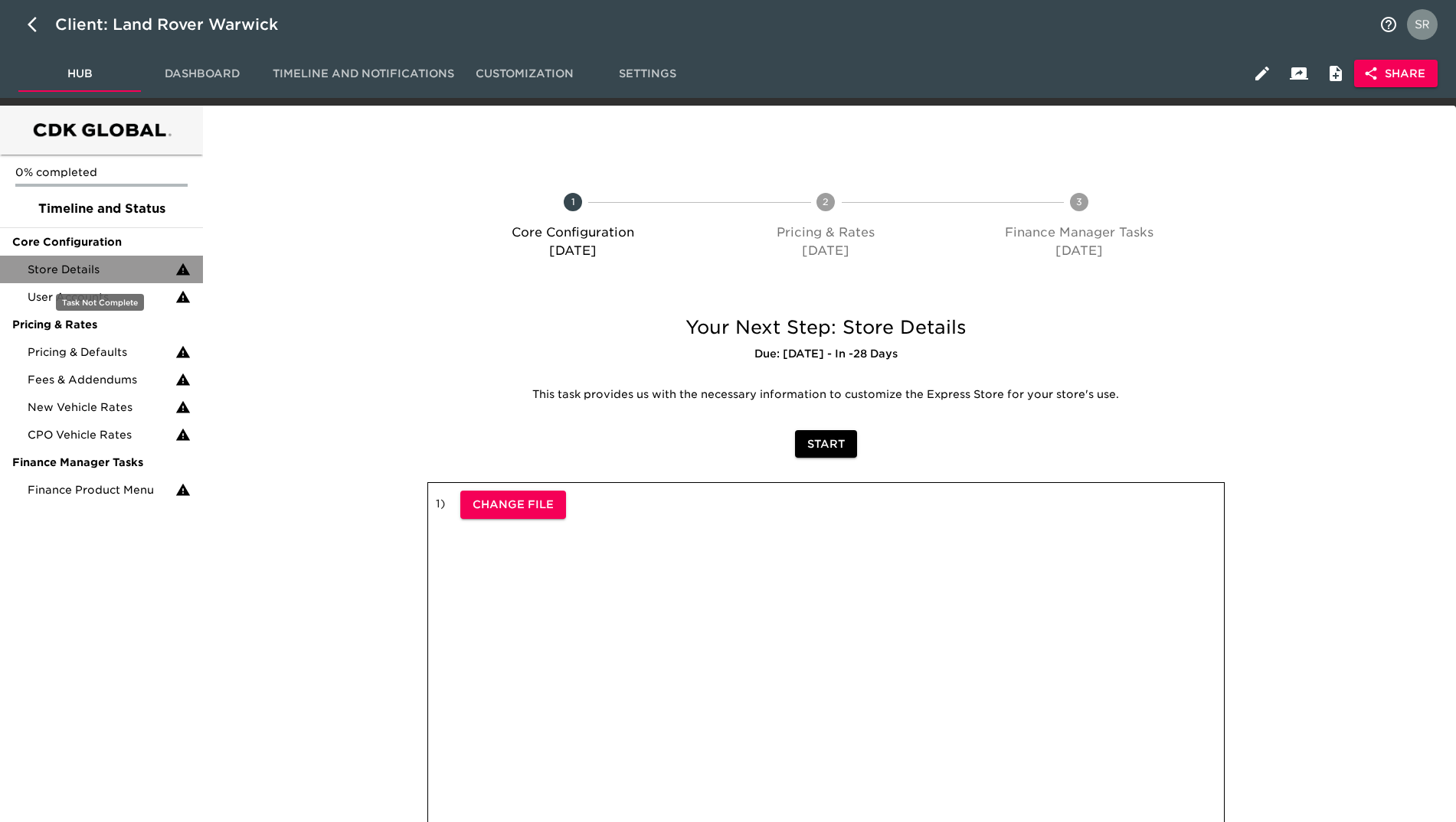
click at [95, 273] on span "Store Details" at bounding box center [102, 269] width 148 height 15
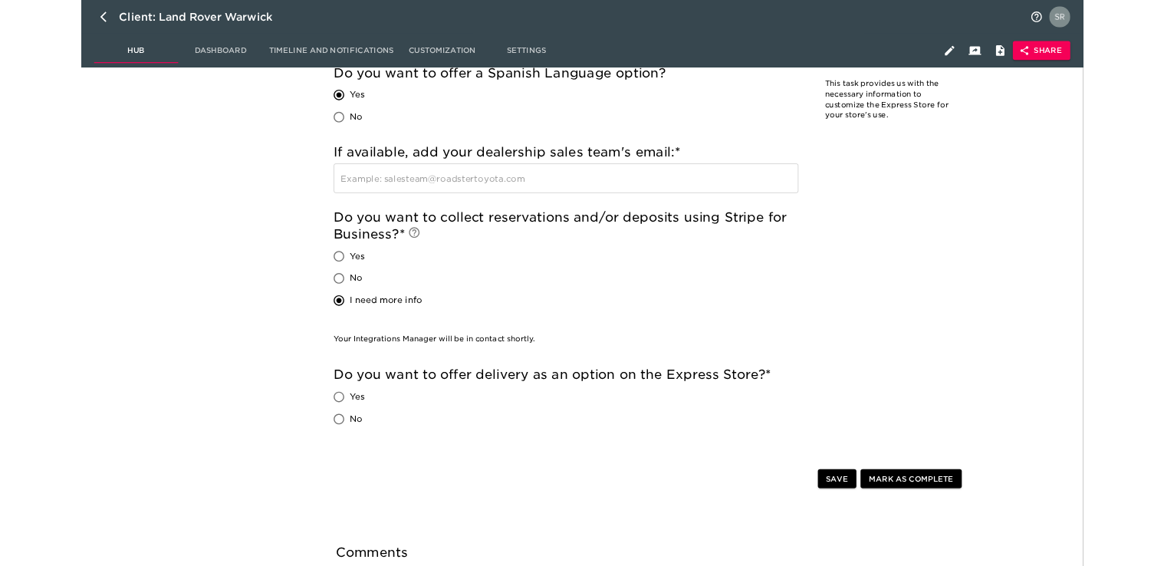
scroll to position [3175, 0]
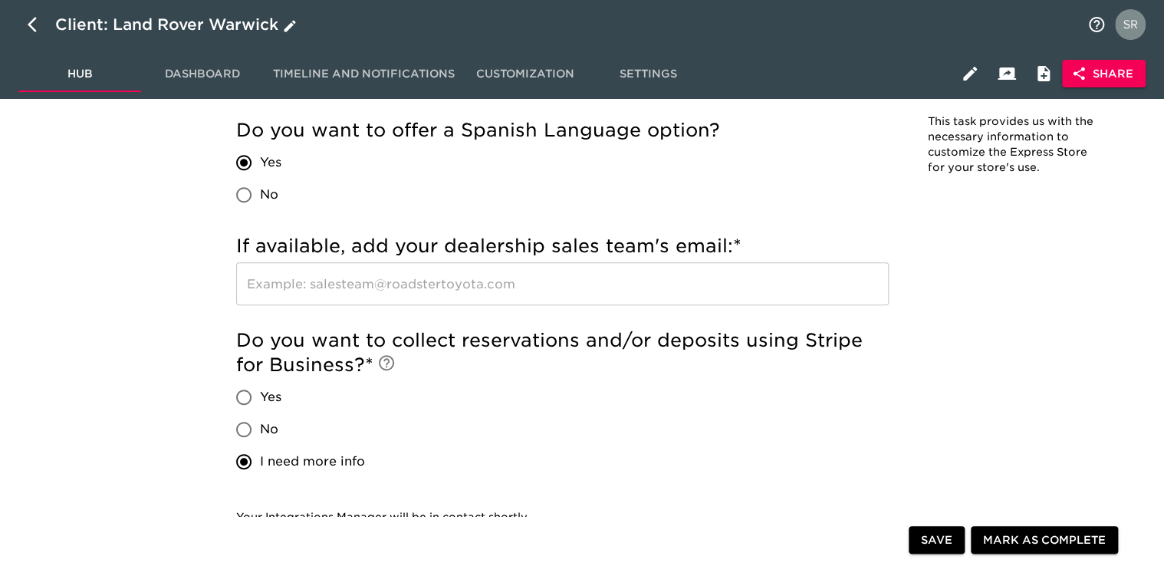
click at [35, 21] on icon "button" at bounding box center [37, 24] width 18 height 18
select select "10"
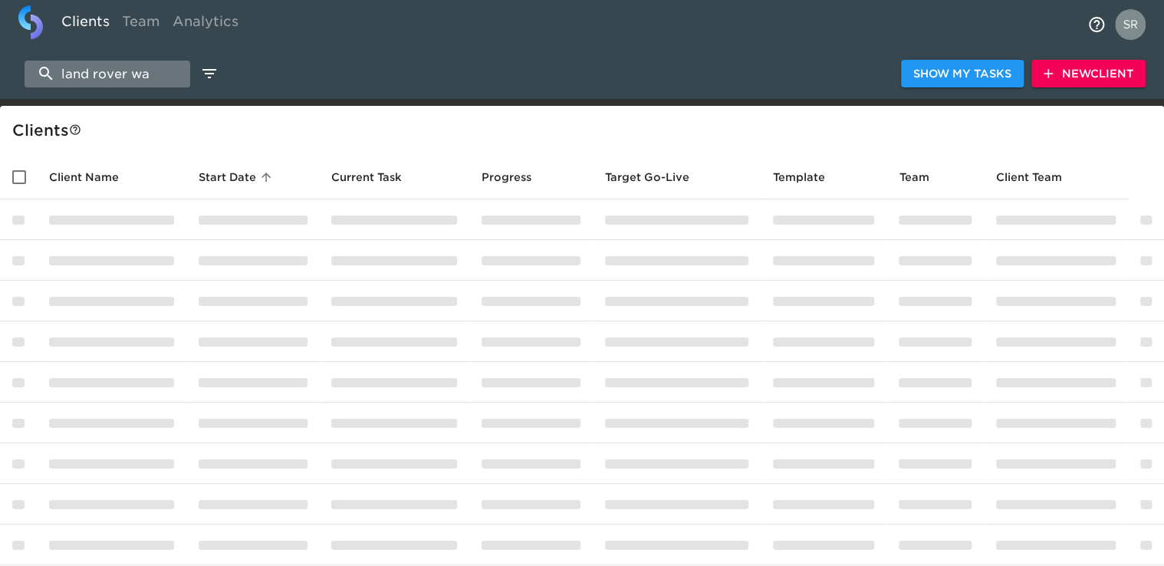
drag, startPoint x: 173, startPoint y: 72, endPoint x: 43, endPoint y: 74, distance: 130.3
click at [43, 74] on input "land rover wa" at bounding box center [108, 74] width 166 height 27
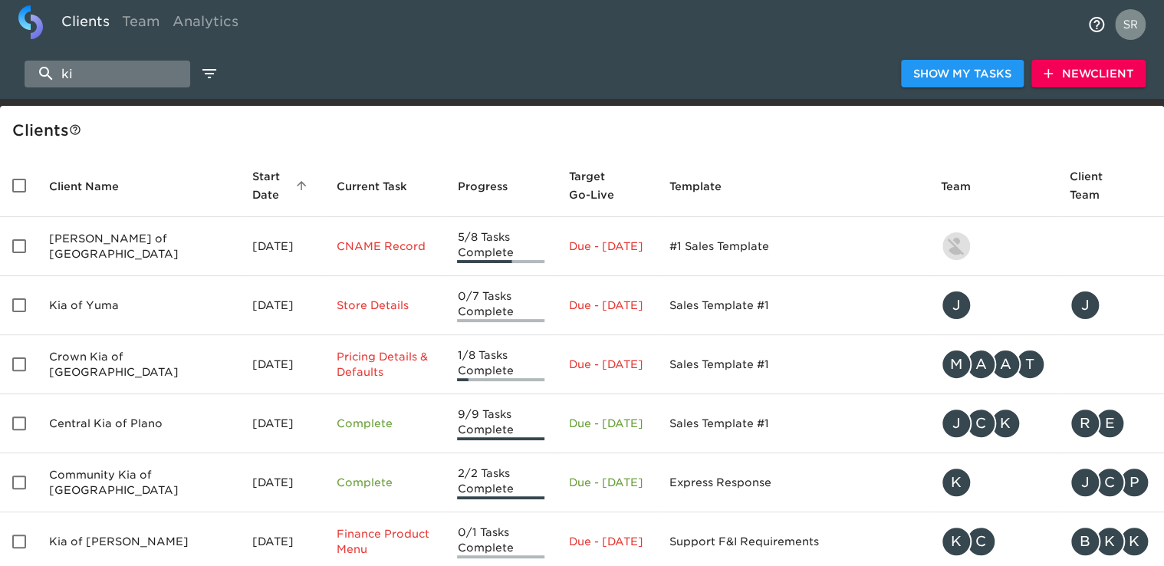
type input "k"
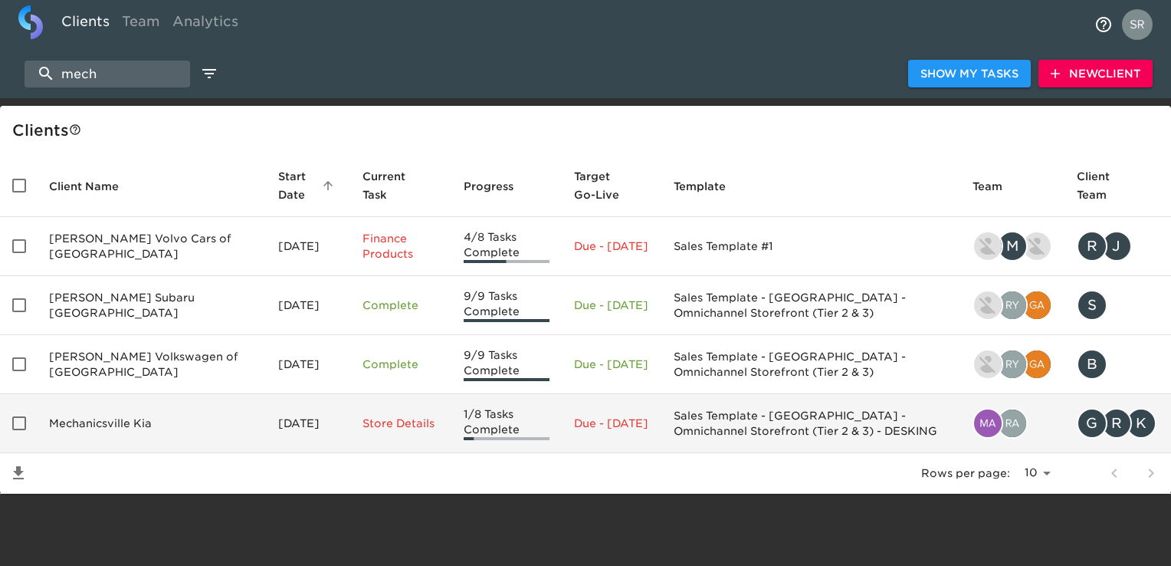
type input "mech"
click at [141, 425] on td "Mechanicsville Kia" at bounding box center [151, 423] width 229 height 59
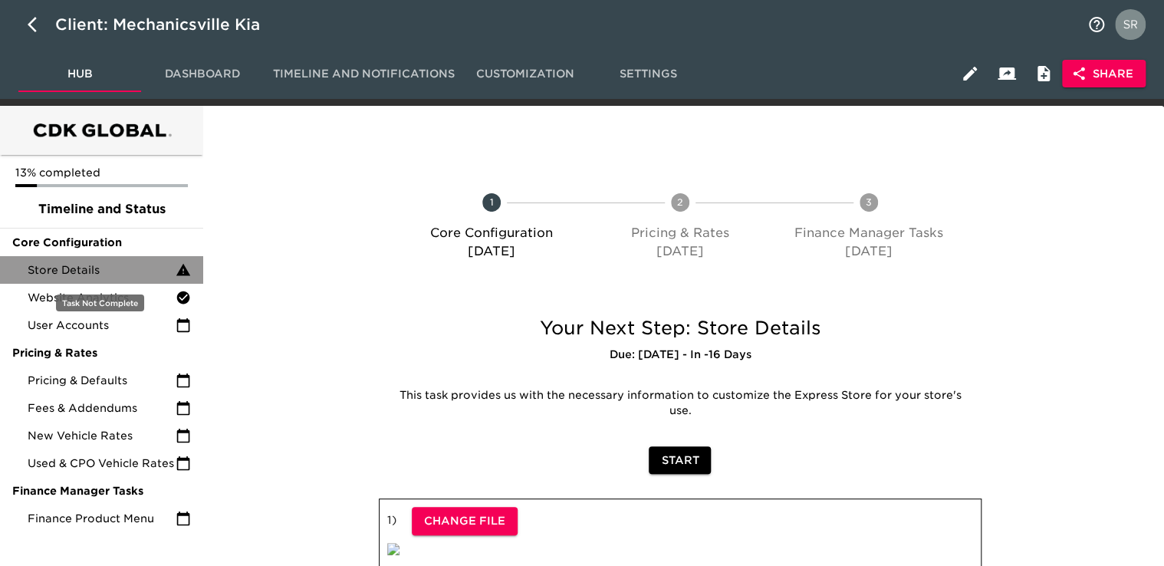
click at [76, 280] on div "Store Details" at bounding box center [101, 270] width 203 height 28
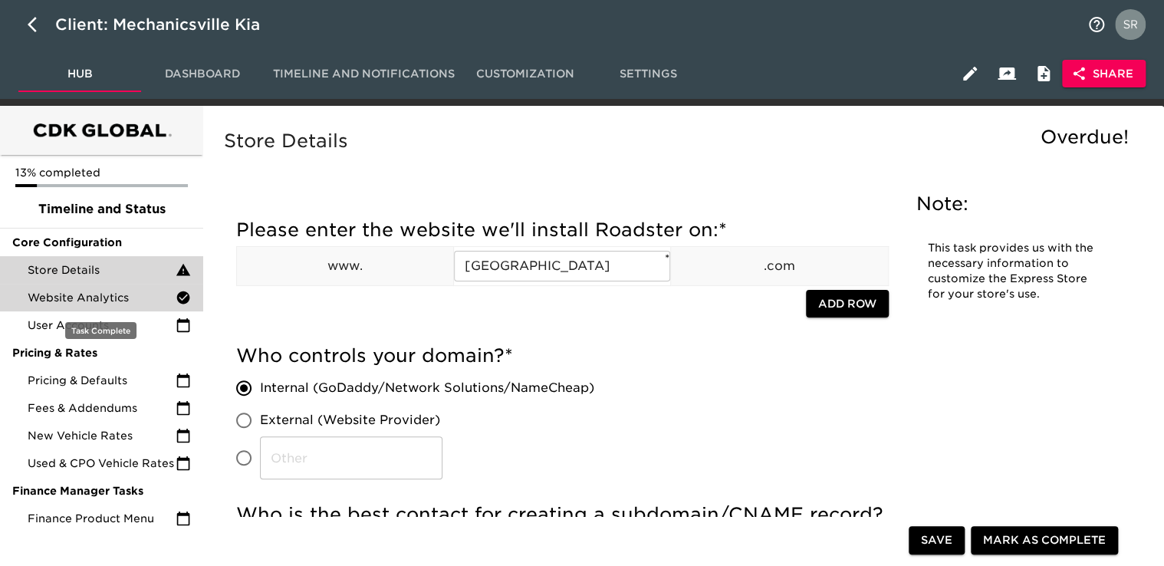
click at [102, 304] on span "Website Analytics" at bounding box center [102, 297] width 148 height 15
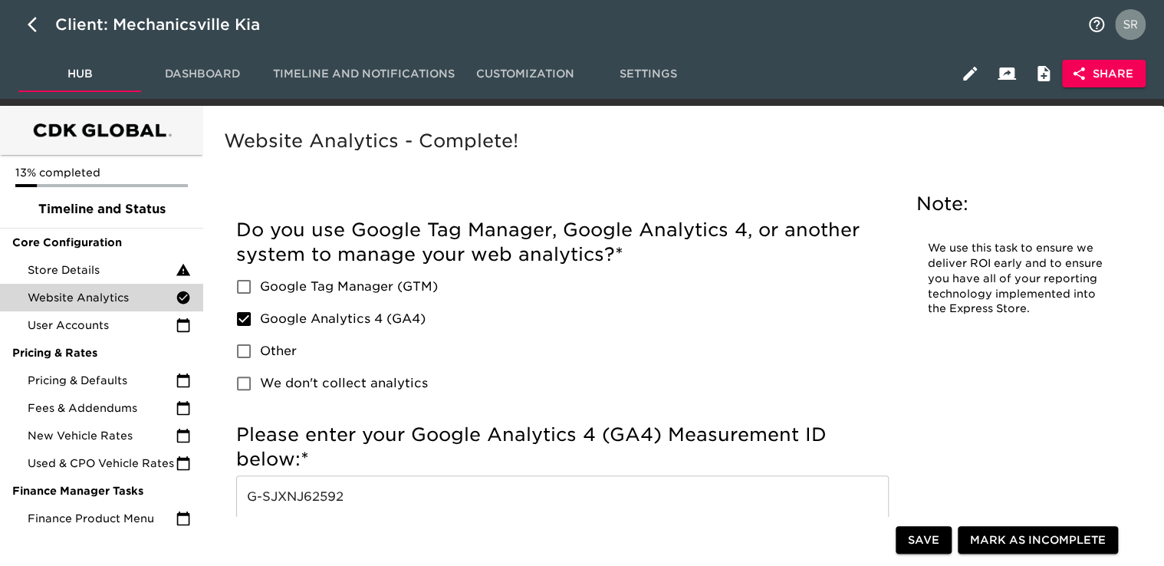
scroll to position [140, 0]
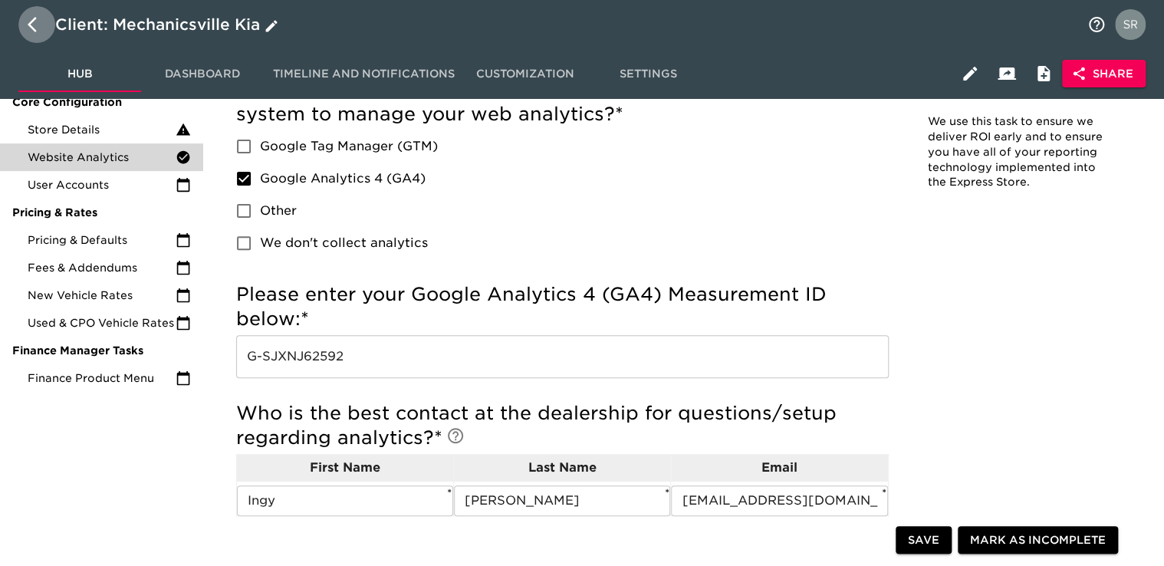
click at [31, 24] on icon "button" at bounding box center [37, 24] width 18 height 18
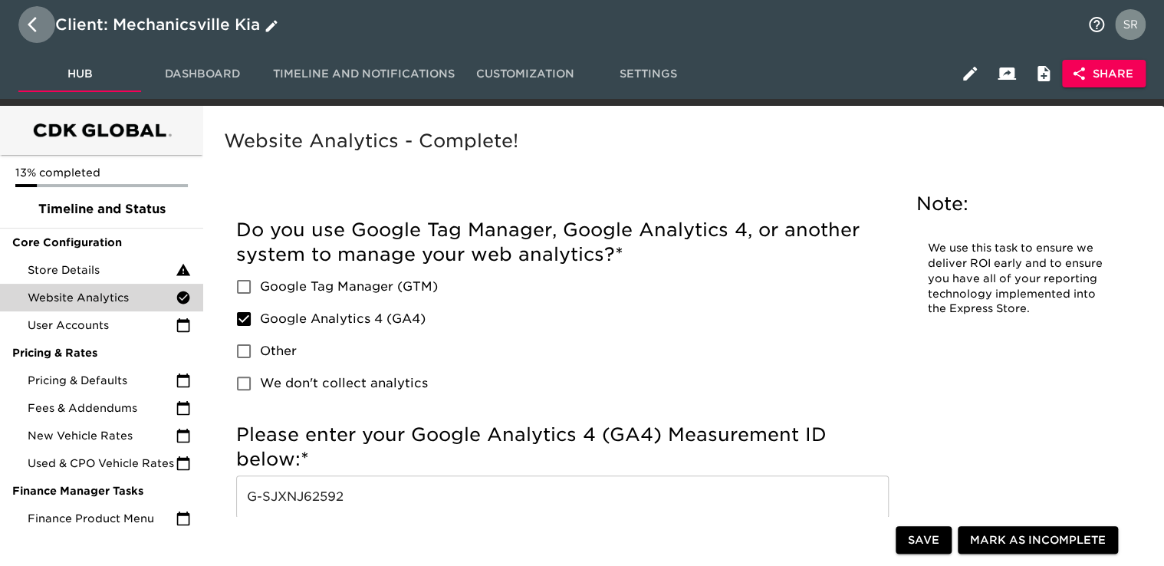
select select "10"
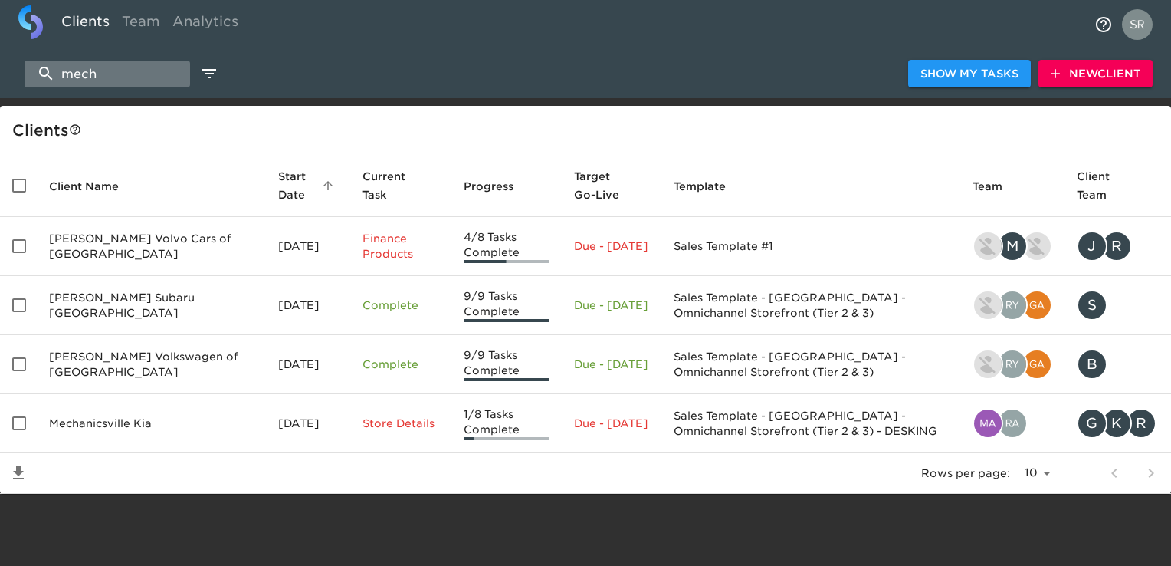
click at [107, 75] on input "mech" at bounding box center [108, 74] width 166 height 27
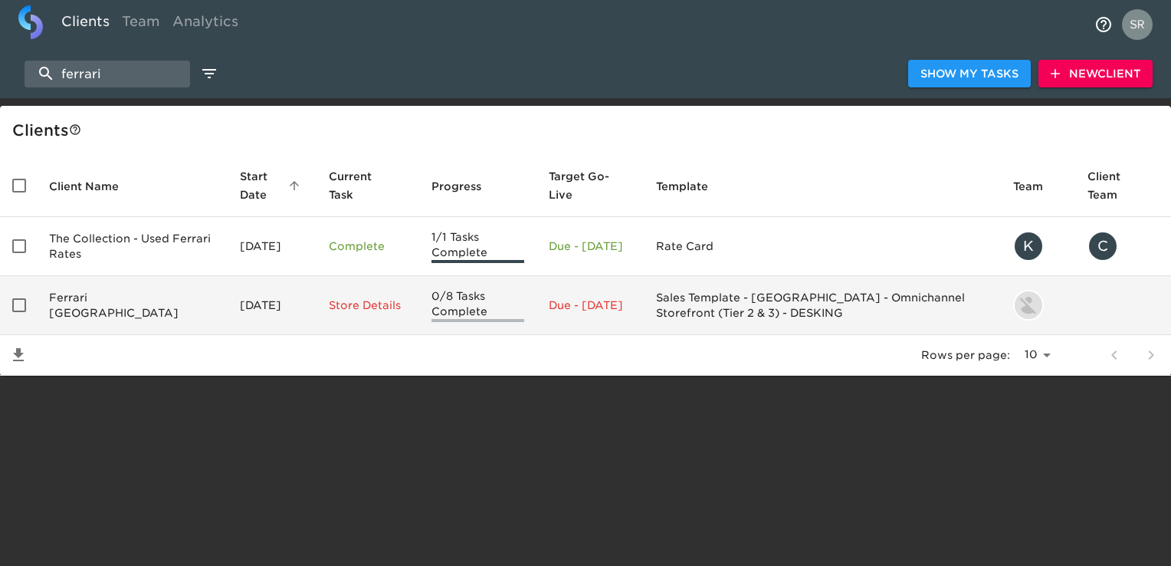
type input "ferrari"
click at [119, 317] on td "Ferrari [GEOGRAPHIC_DATA]" at bounding box center [132, 305] width 191 height 59
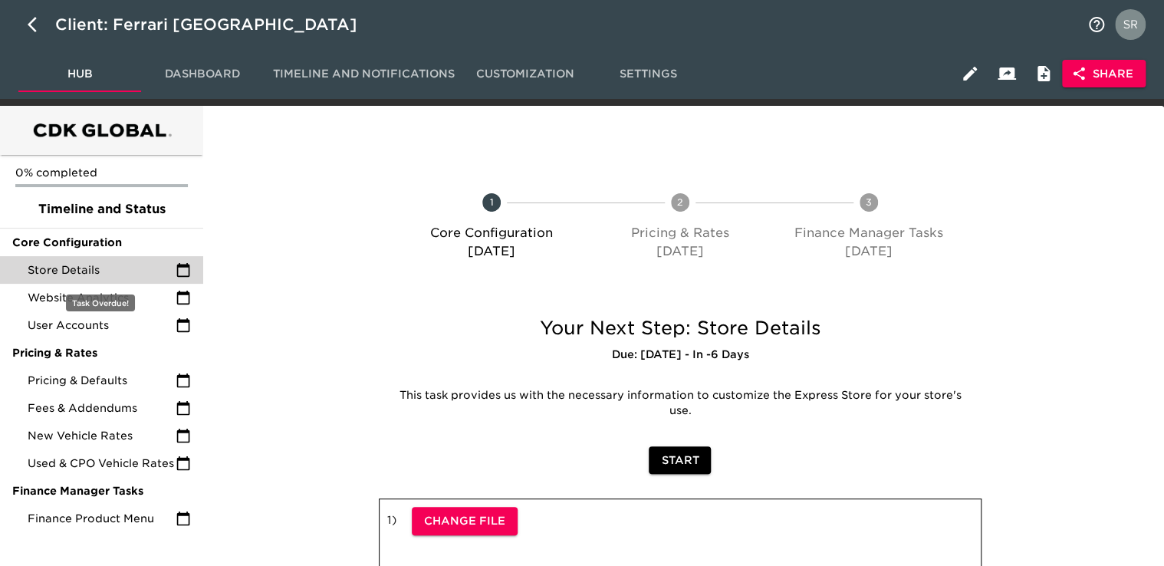
click at [87, 274] on span "Store Details" at bounding box center [102, 269] width 148 height 15
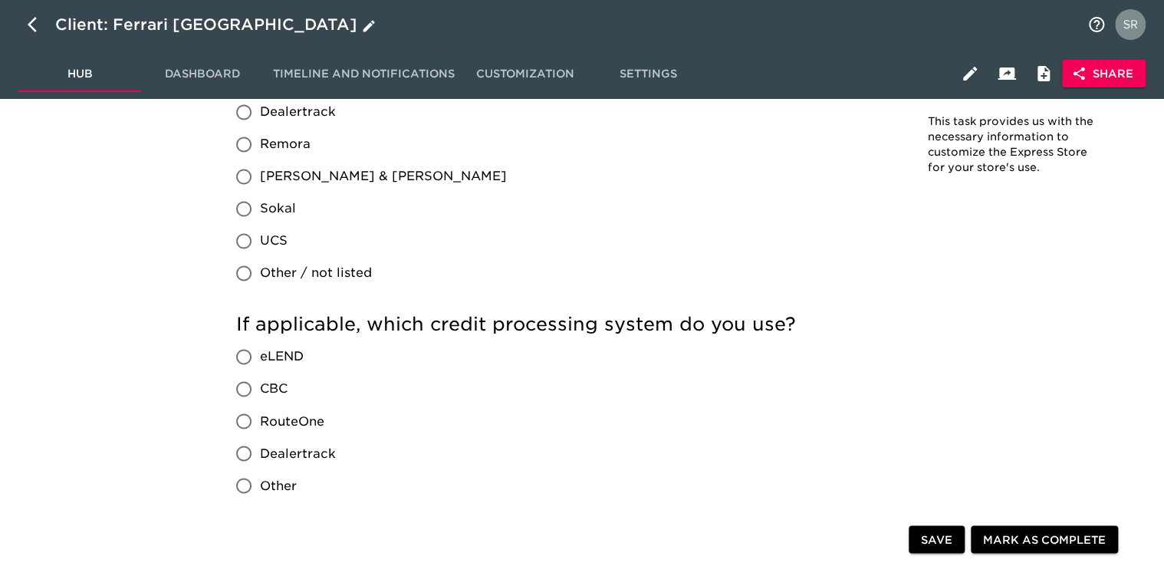
scroll to position [961, 0]
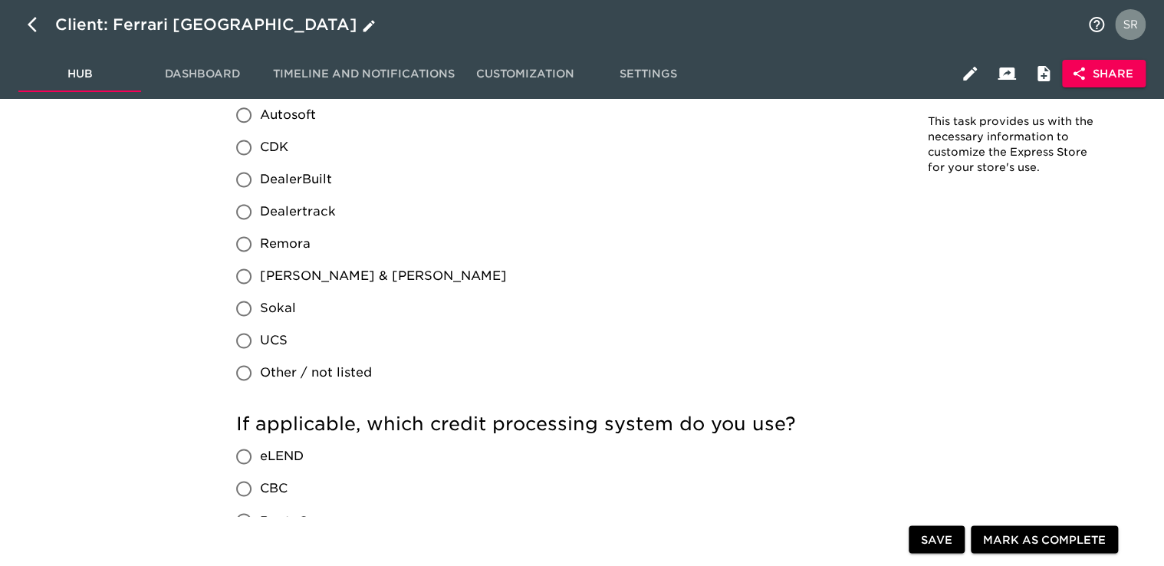
click at [25, 26] on button "button" at bounding box center [36, 24] width 37 height 37
select select "10"
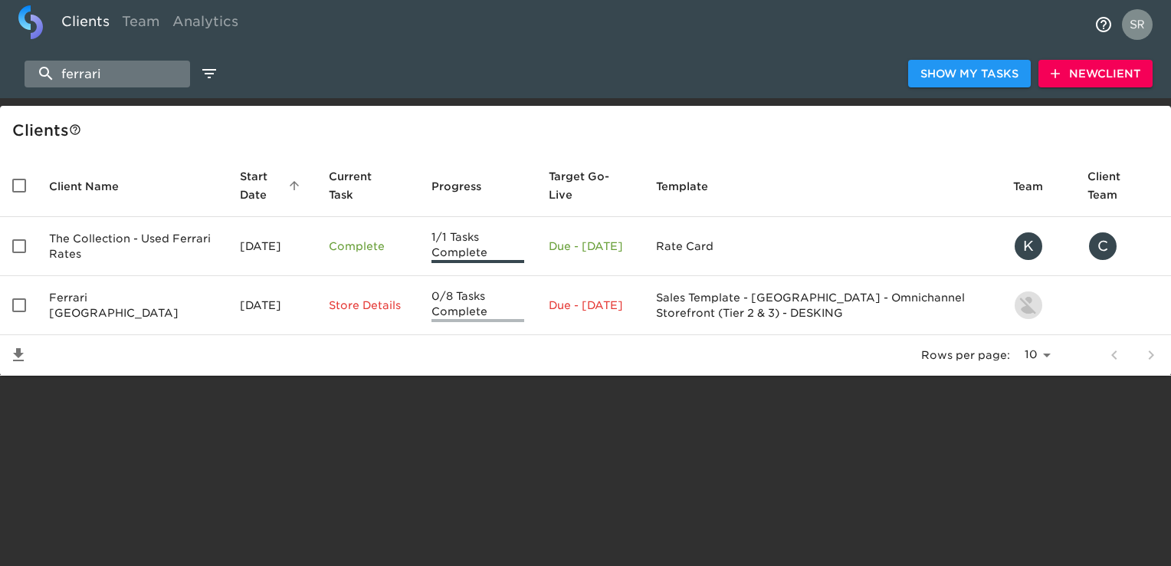
click at [104, 63] on input "ferrari" at bounding box center [108, 74] width 166 height 27
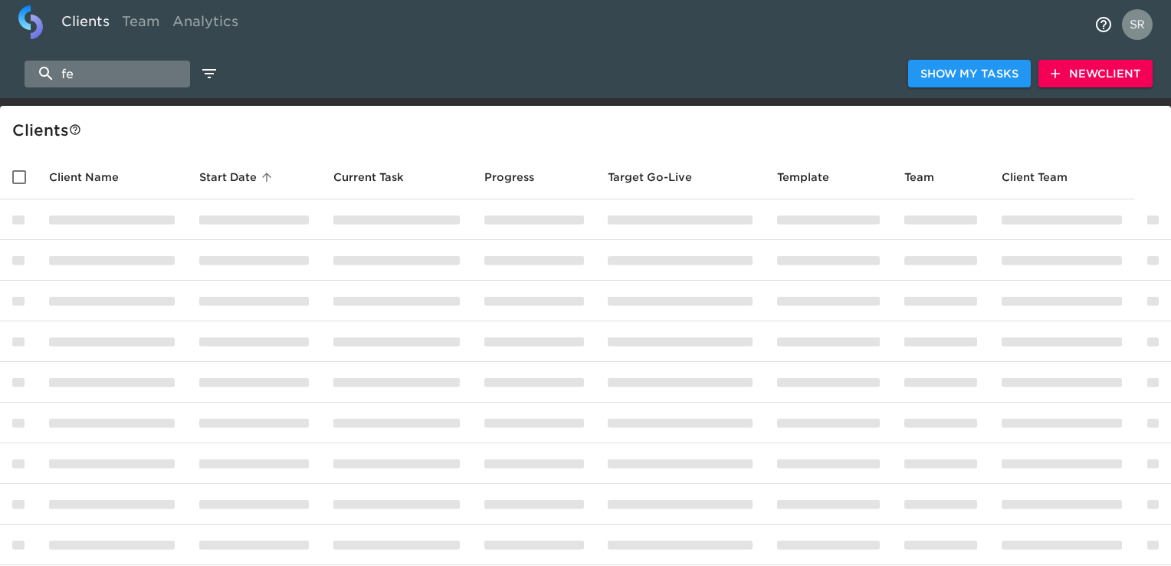
type input "f"
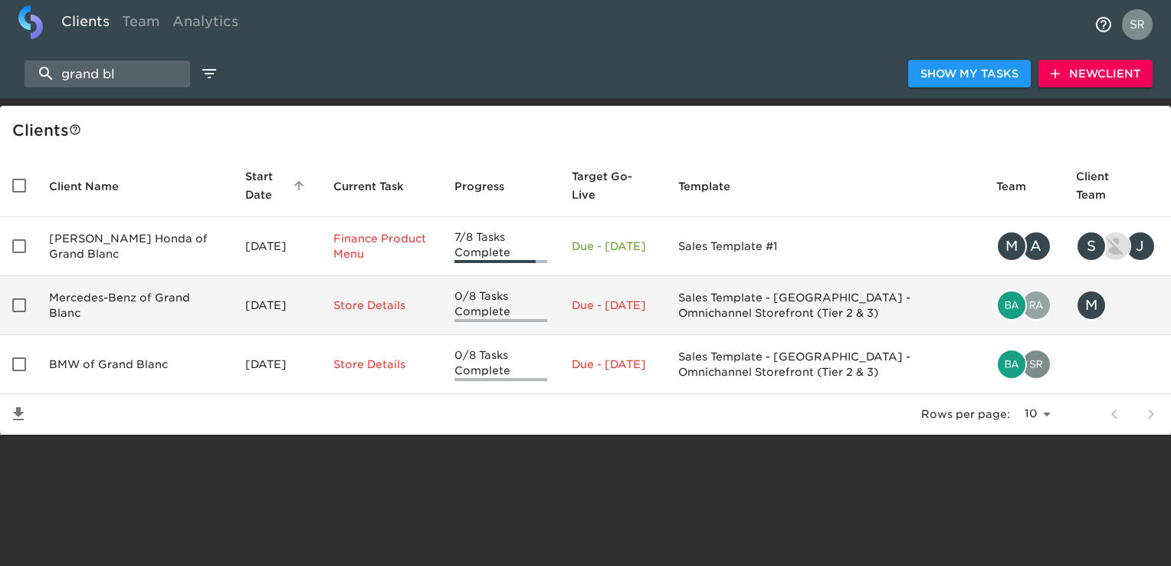
type input "grand bl"
click at [168, 299] on td "Mercedes-Benz of Grand Blanc" at bounding box center [135, 305] width 196 height 59
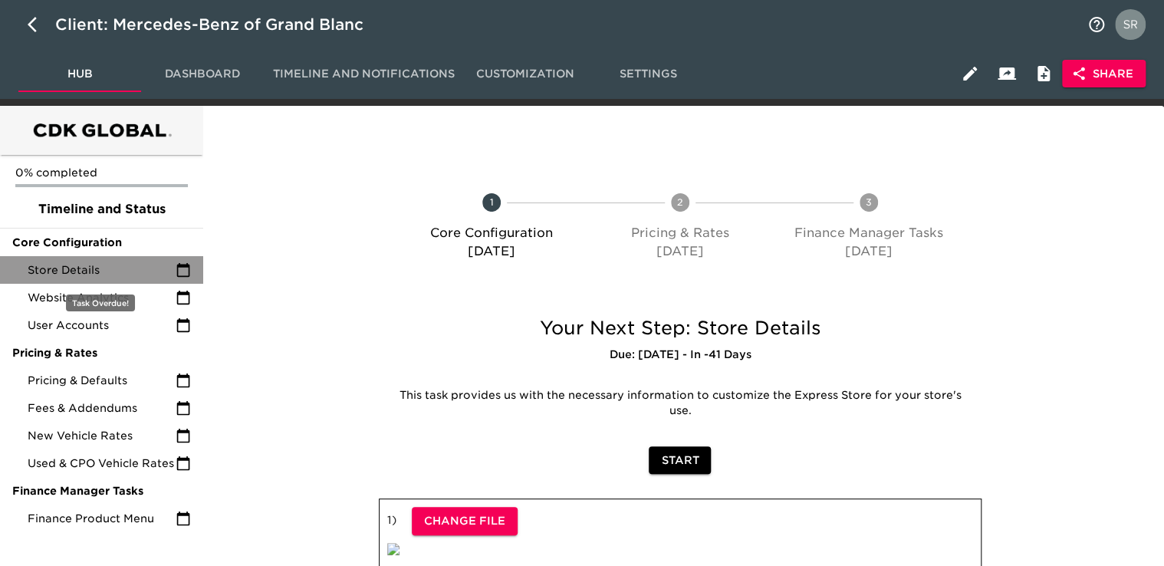
click at [94, 277] on span "Store Details" at bounding box center [102, 269] width 148 height 15
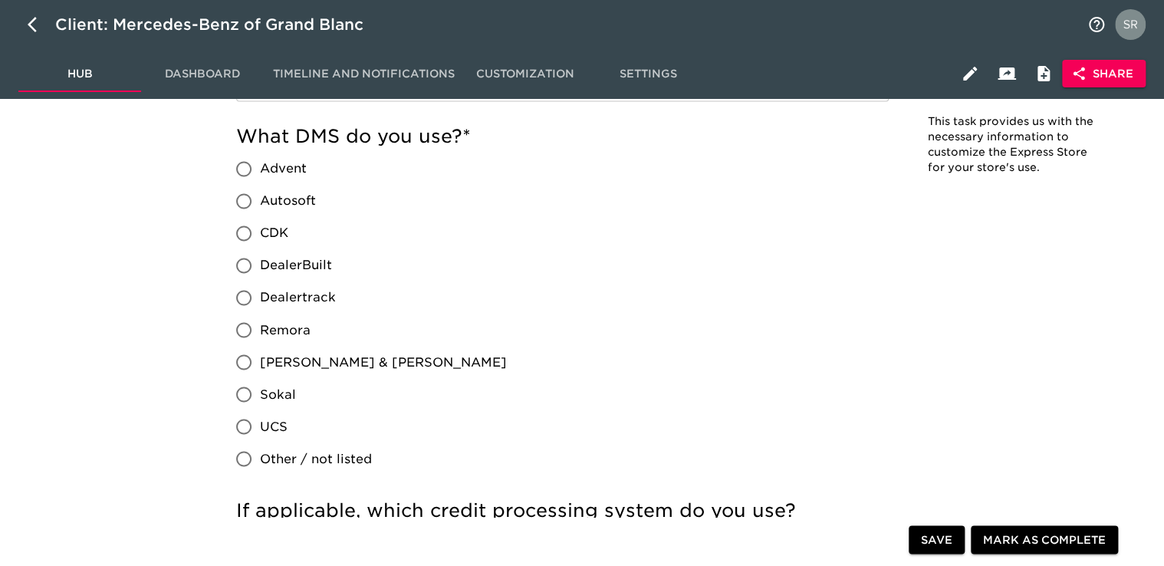
scroll to position [1162, 0]
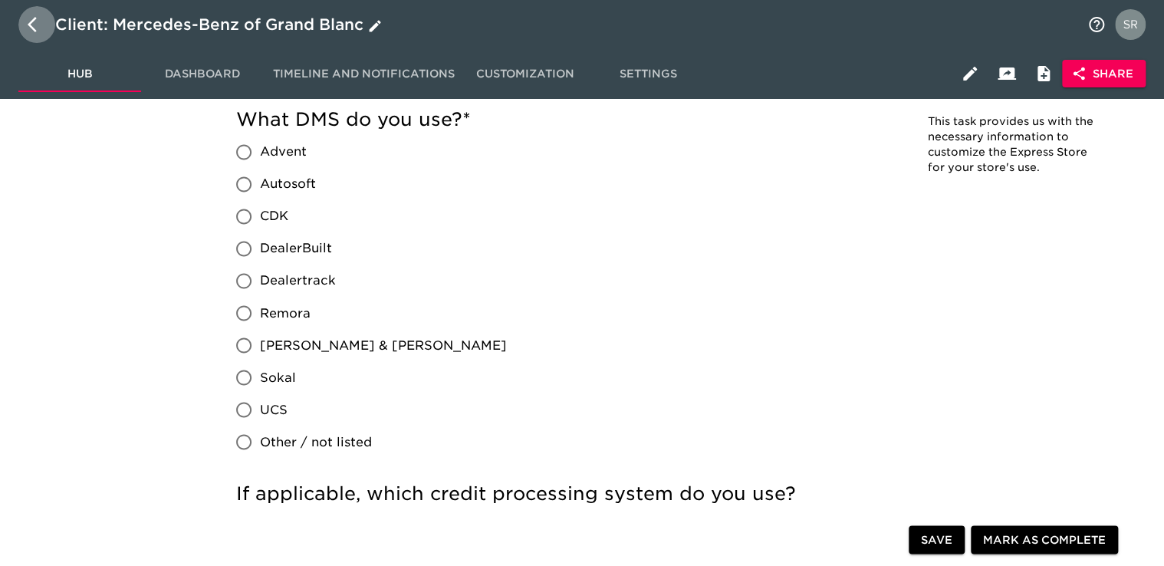
click at [34, 18] on icon "button" at bounding box center [32, 24] width 9 height 15
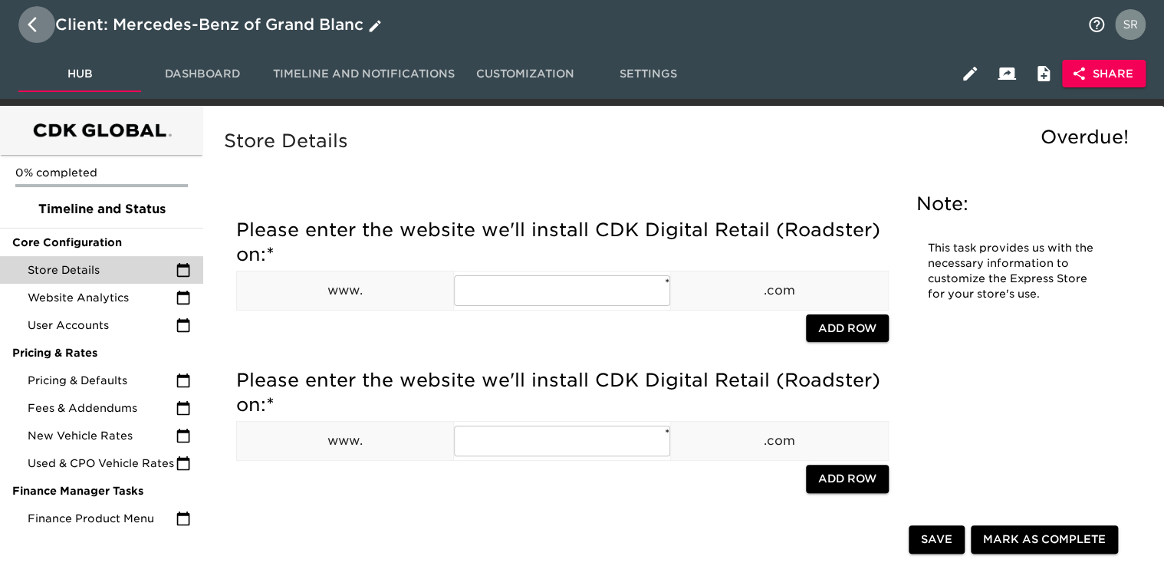
select select "10"
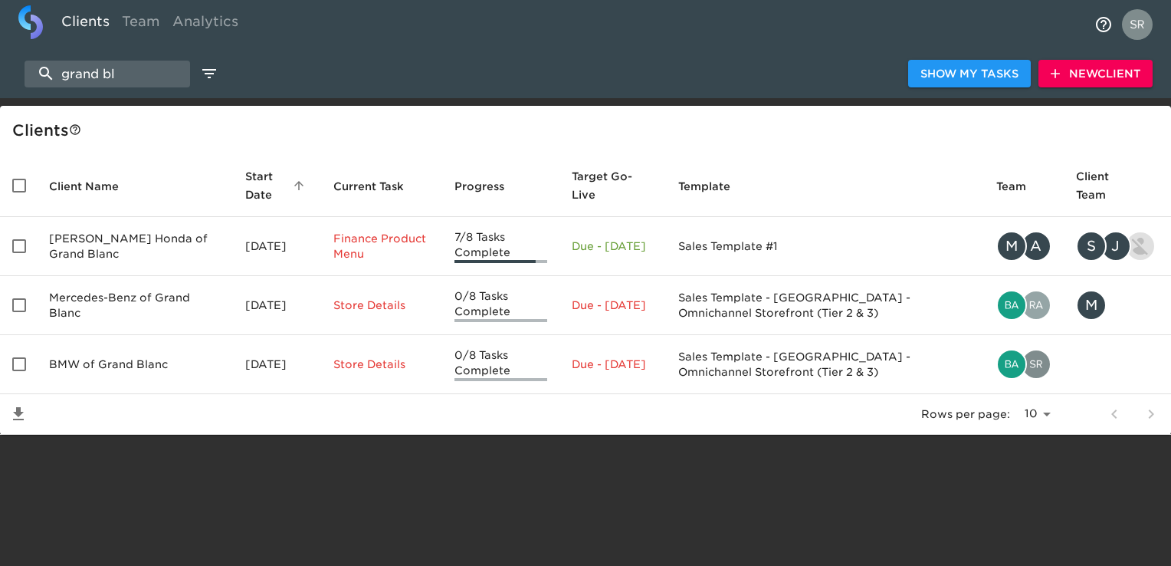
drag, startPoint x: 130, startPoint y: 77, endPoint x: 0, endPoint y: 41, distance: 134.5
click at [0, 44] on html "Clients Team Analytics grand bl Show My Tasks New Client Client s Client Name S…" at bounding box center [585, 242] width 1171 height 484
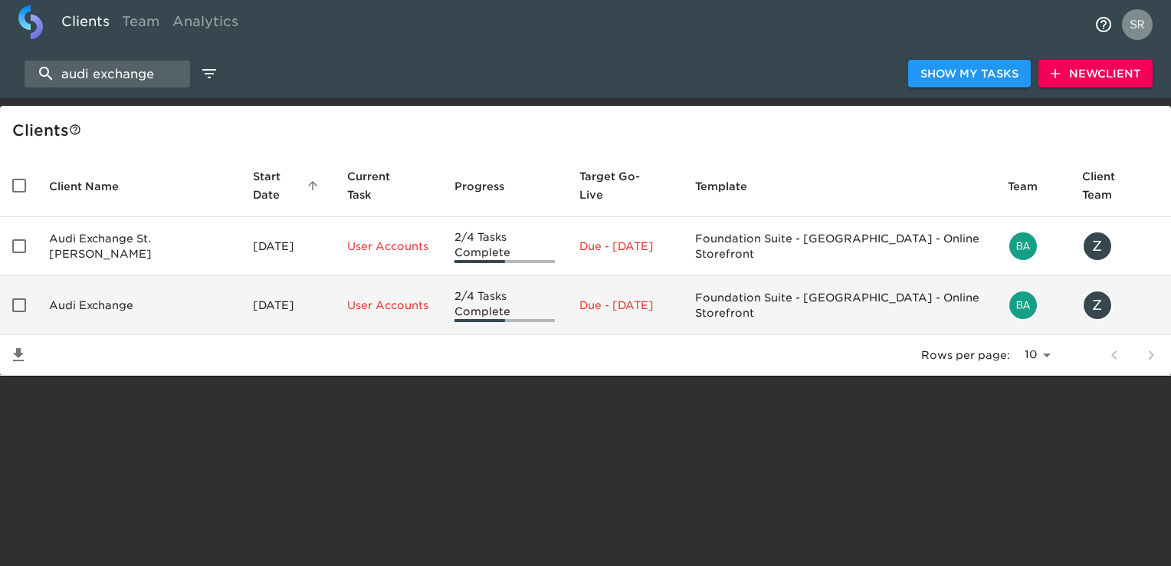
type input "audi exchange"
click at [91, 281] on td "Audi Exchange" at bounding box center [139, 305] width 204 height 59
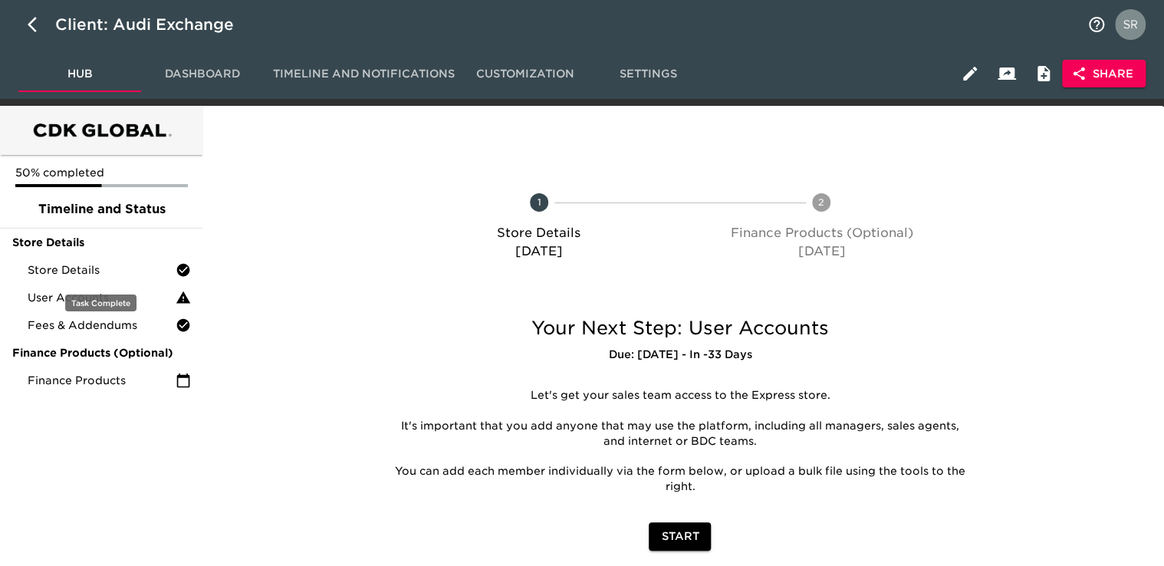
click at [91, 281] on div "Store Details" at bounding box center [101, 270] width 203 height 28
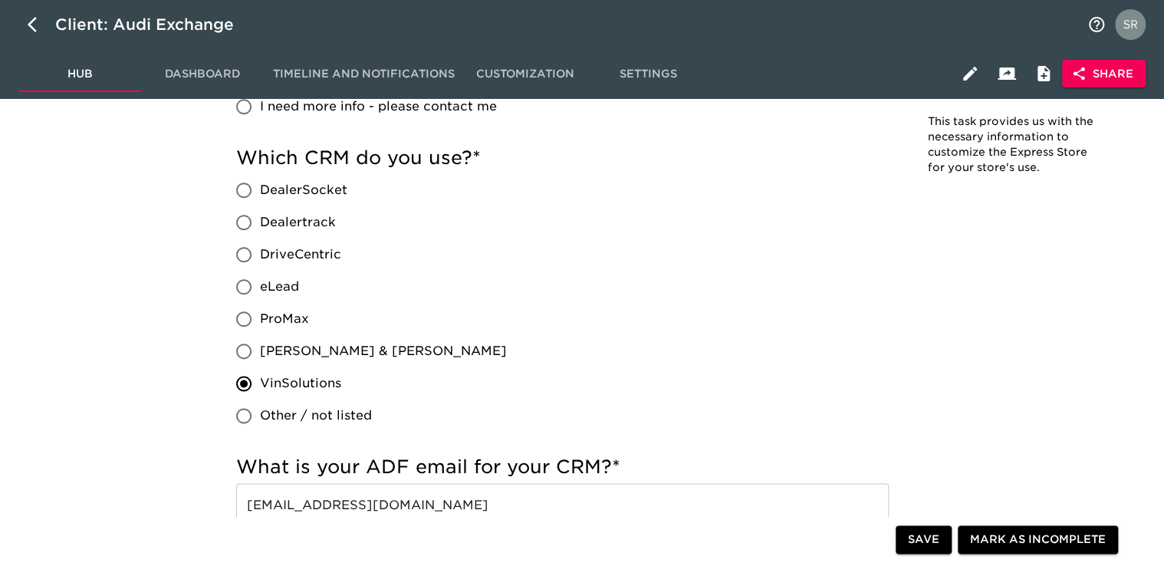
scroll to position [736, 0]
click at [31, 28] on icon "button" at bounding box center [37, 24] width 18 height 18
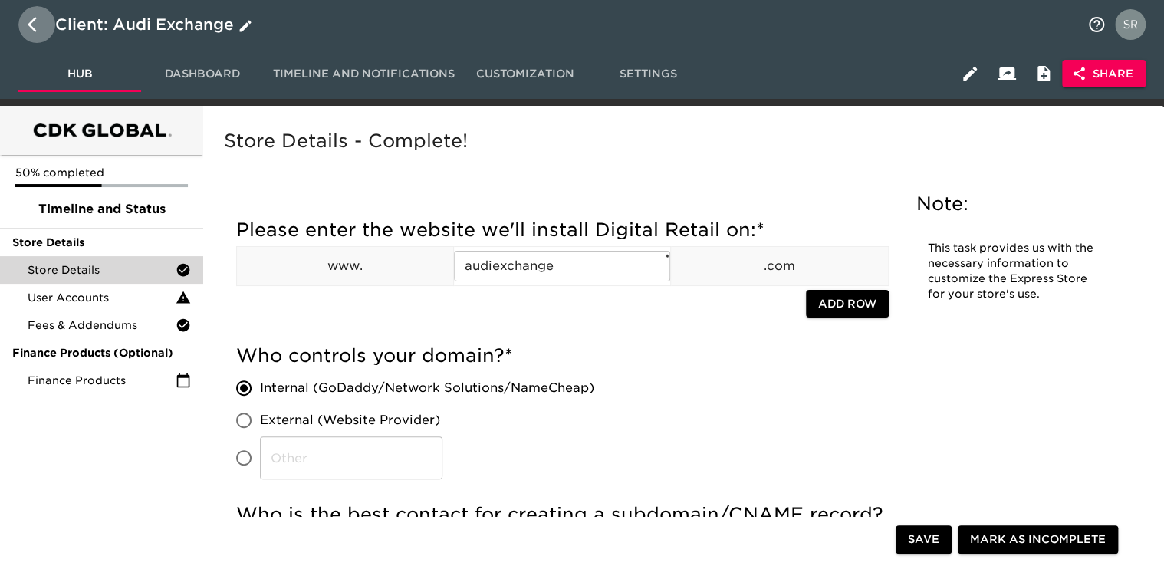
select select "10"
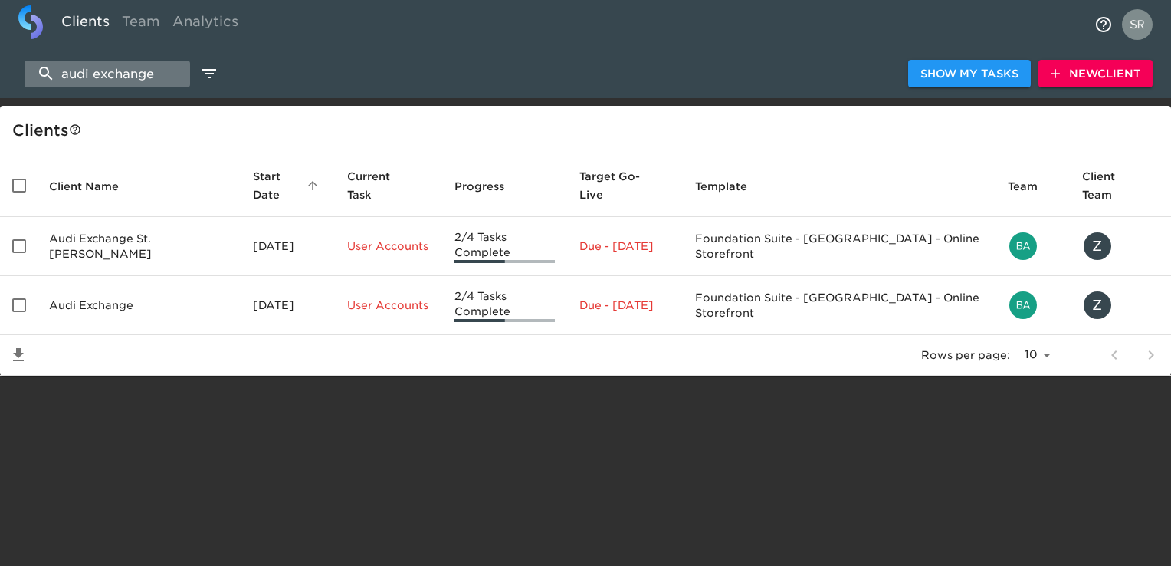
click at [163, 75] on input "audi exchange" at bounding box center [108, 74] width 166 height 27
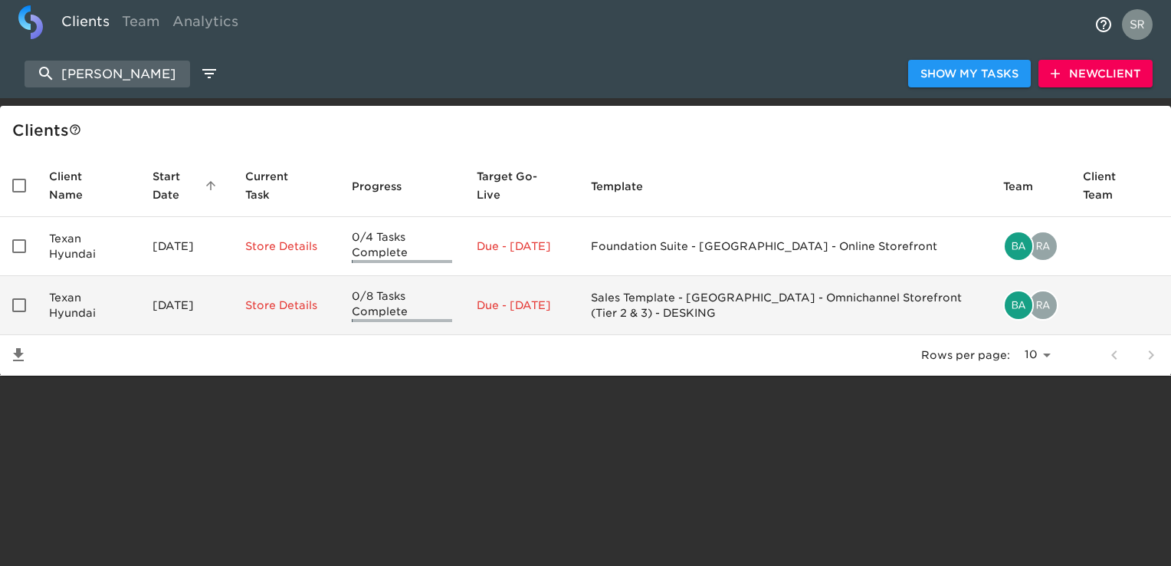
type input "[PERSON_NAME]"
click at [73, 305] on td "Texan Hyundai" at bounding box center [88, 305] width 103 height 59
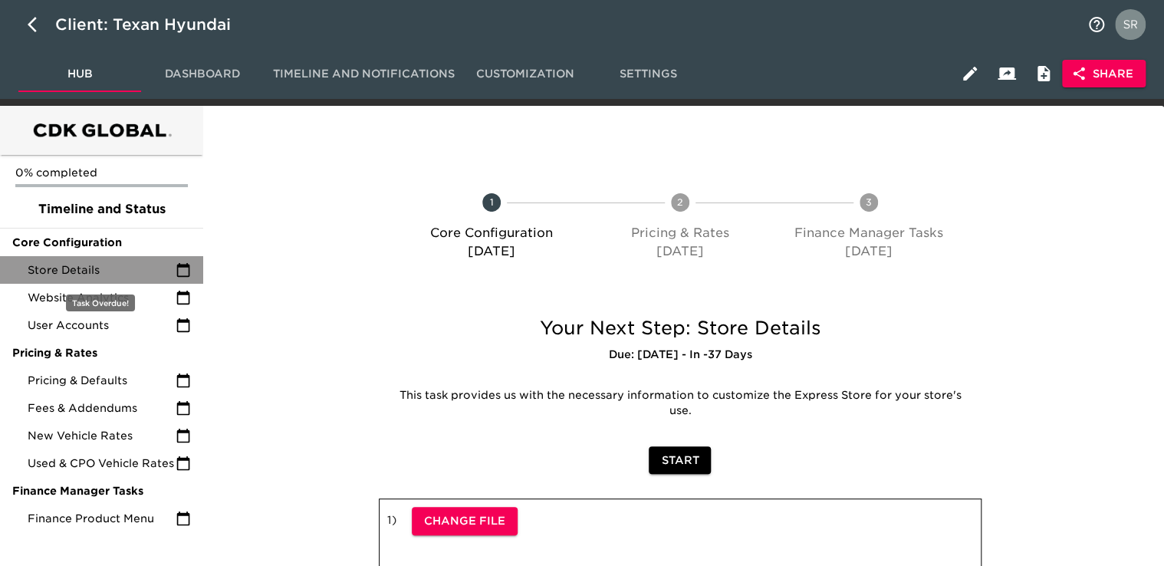
click at [67, 260] on div "Store Details" at bounding box center [101, 270] width 203 height 28
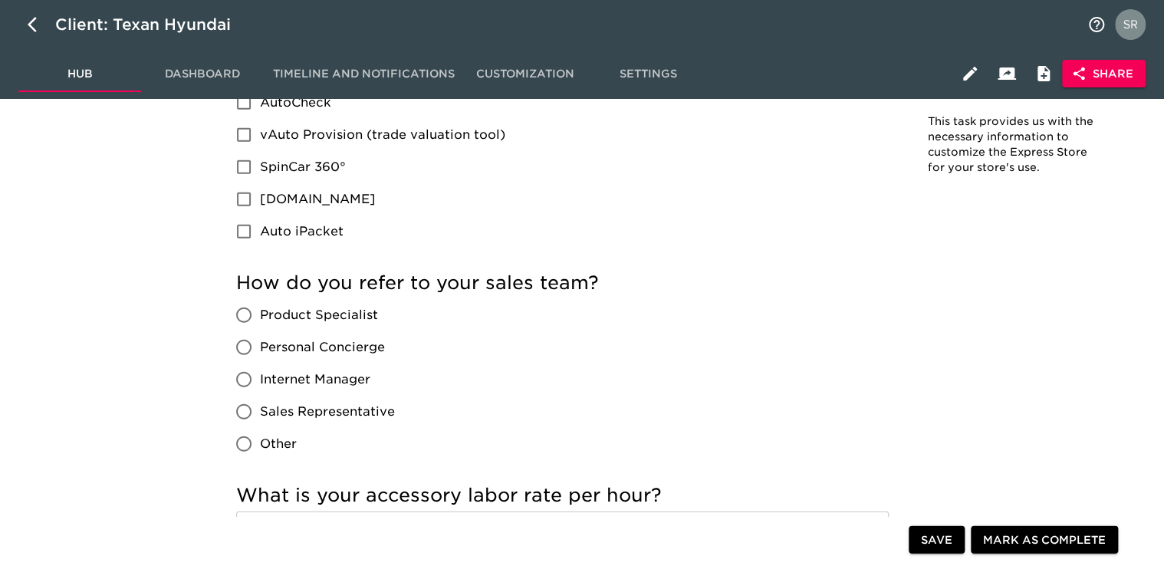
scroll to position [2047, 0]
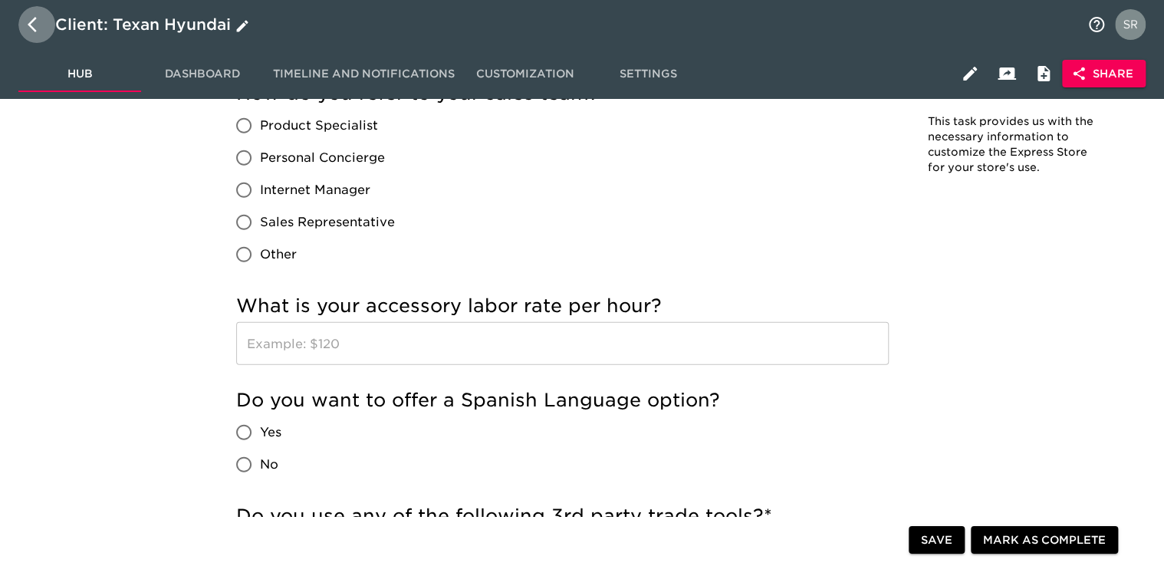
click at [34, 26] on icon "button" at bounding box center [37, 24] width 18 height 18
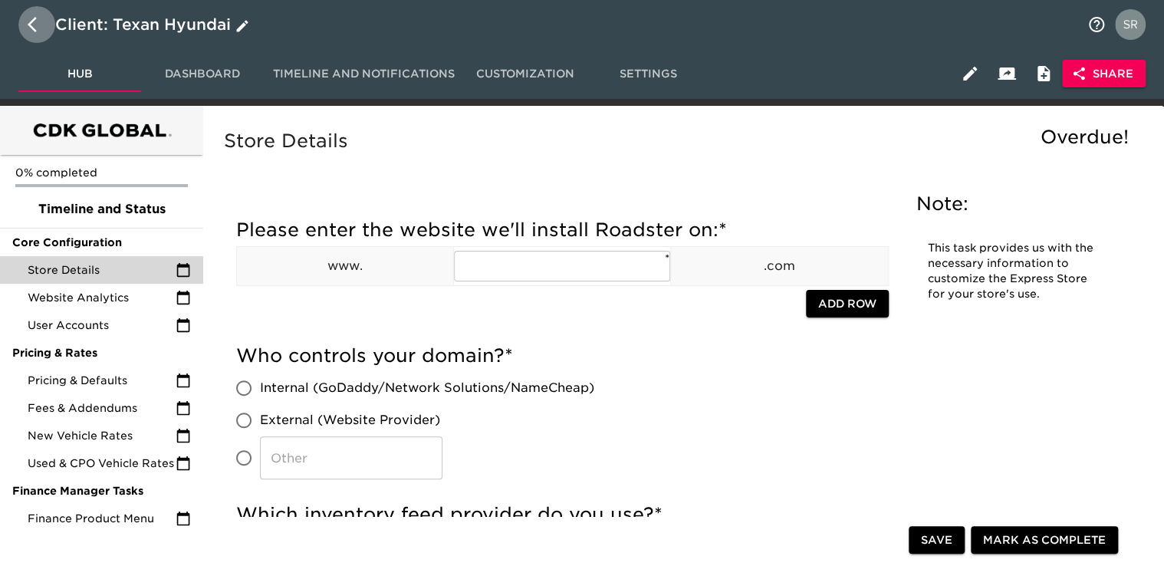
select select "10"
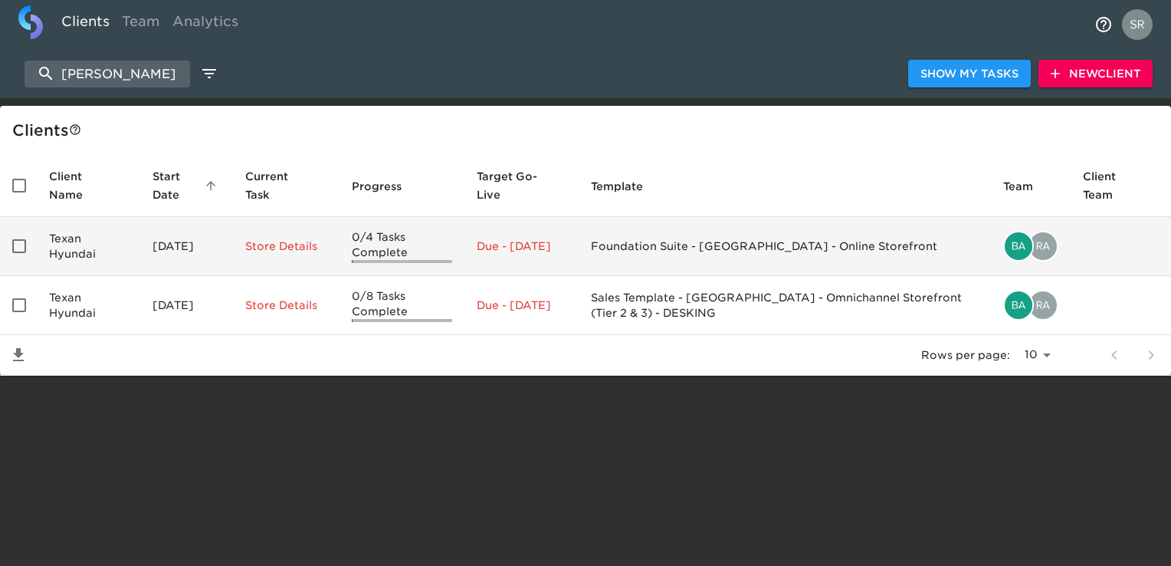
click at [104, 241] on td "Texan Hyundai" at bounding box center [88, 246] width 103 height 59
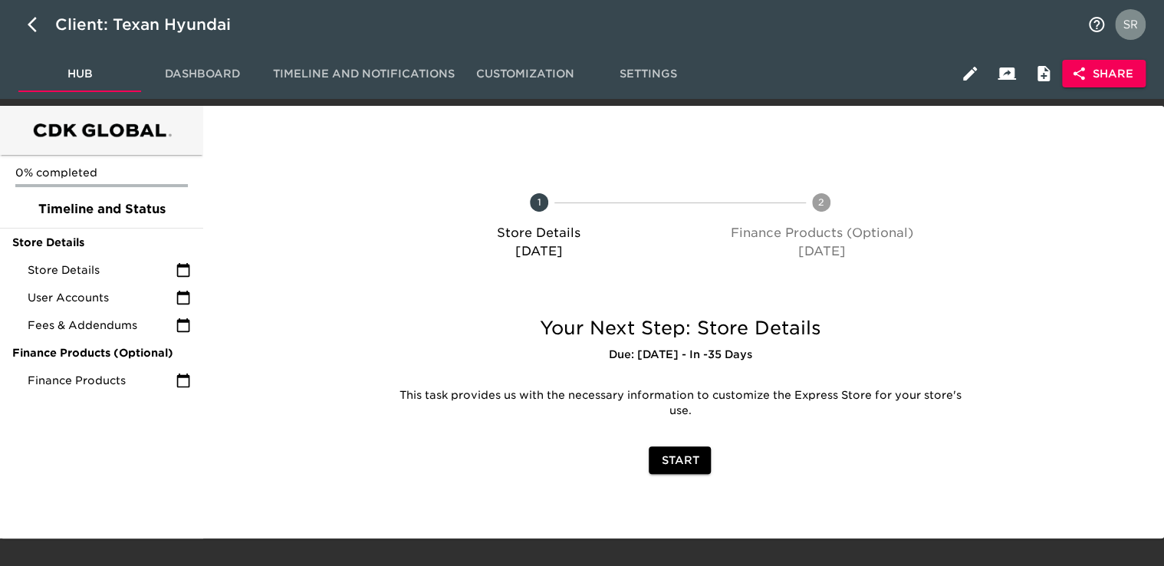
scroll to position [21, 0]
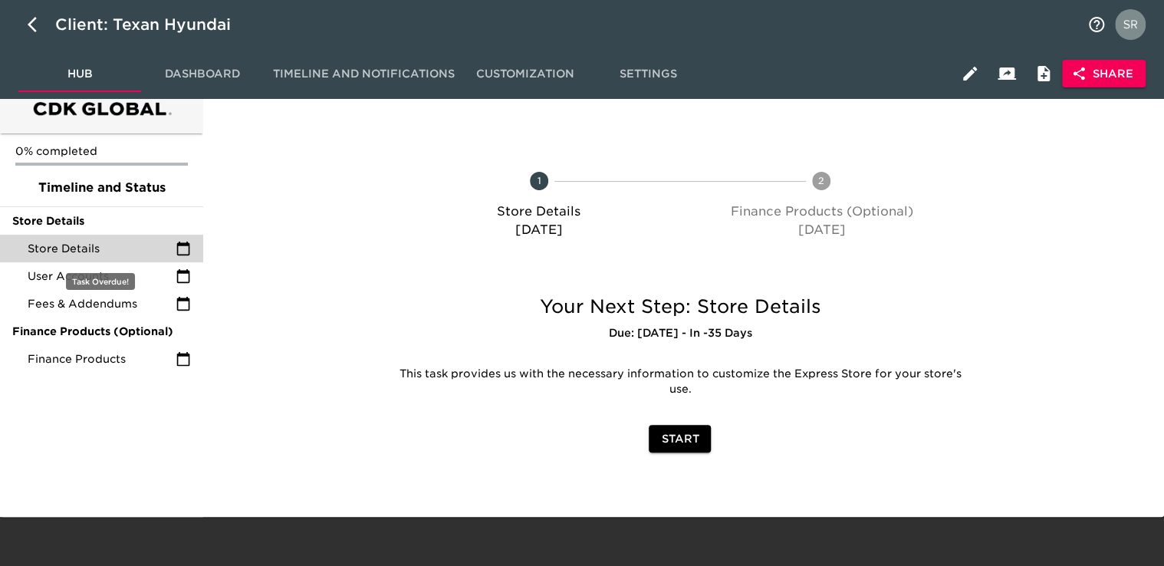
click at [111, 248] on span "Store Details" at bounding box center [102, 248] width 148 height 15
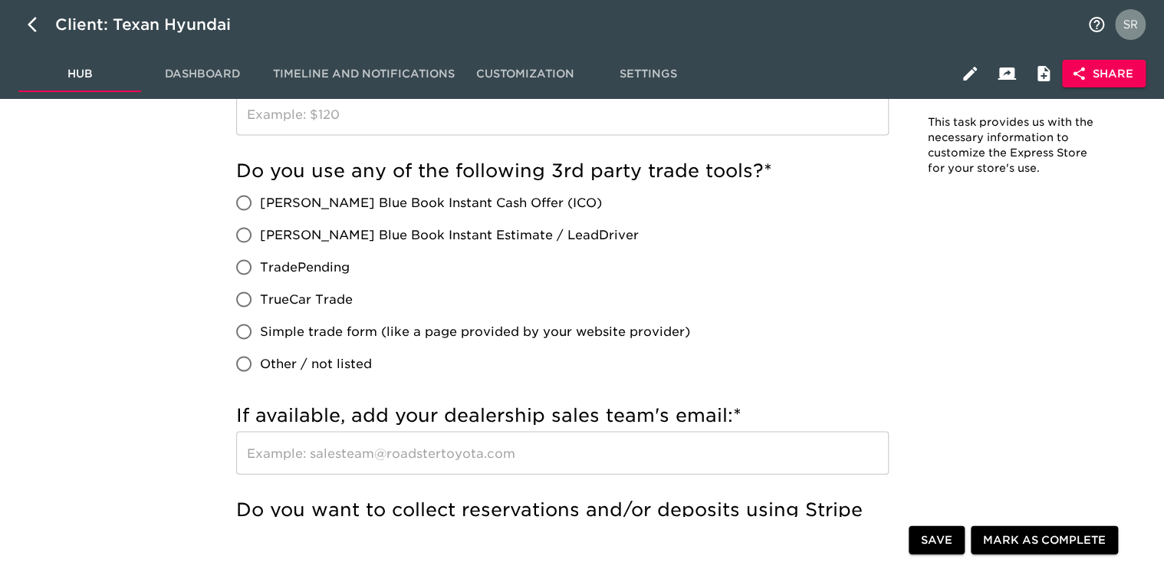
scroll to position [1478, 0]
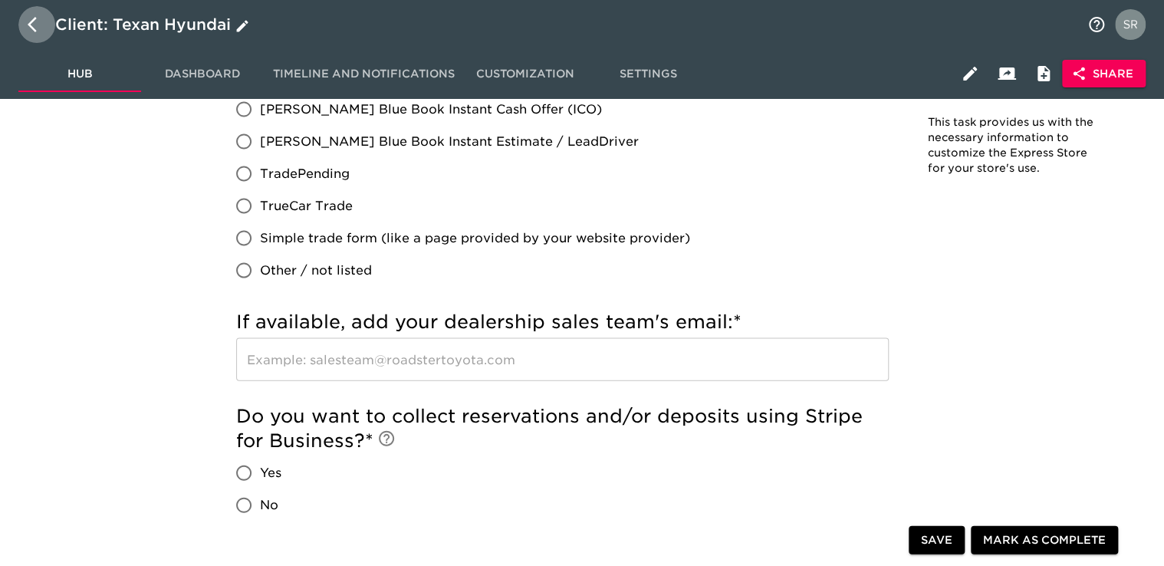
click at [33, 31] on icon "button" at bounding box center [37, 24] width 18 height 18
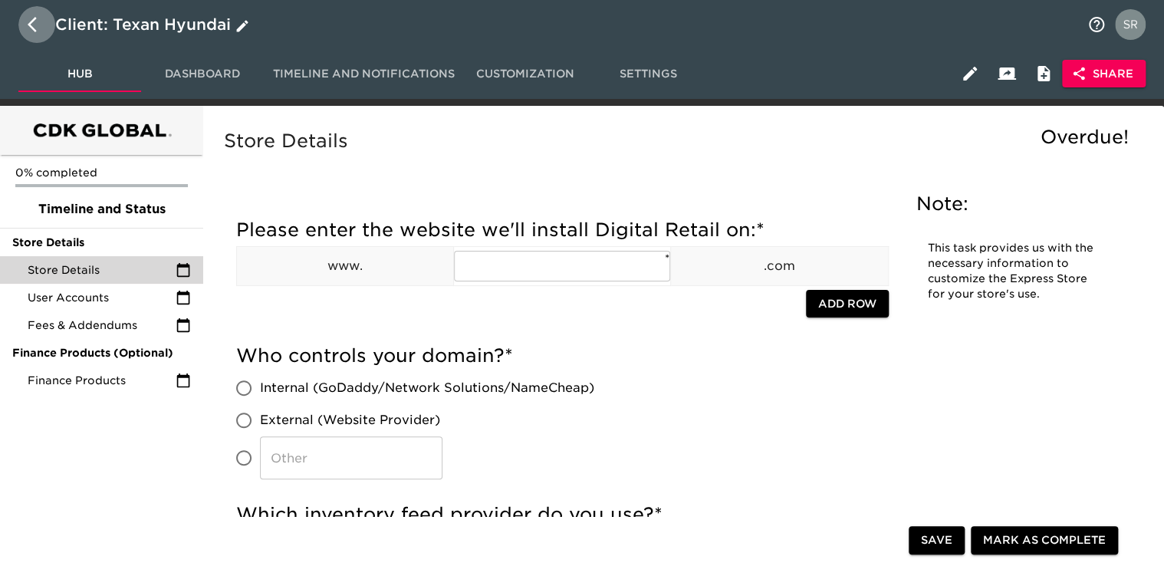
select select "10"
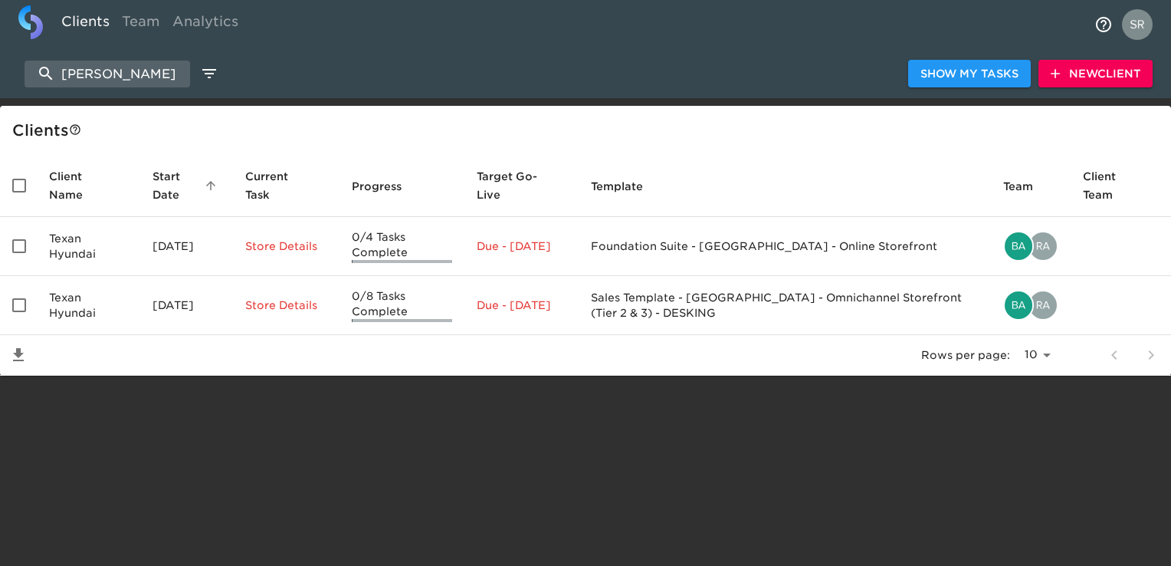
drag, startPoint x: 156, startPoint y: 77, endPoint x: 7, endPoint y: 78, distance: 149.5
click at [7, 78] on div "[PERSON_NAME] Show My Tasks New Client" at bounding box center [585, 73] width 1171 height 49
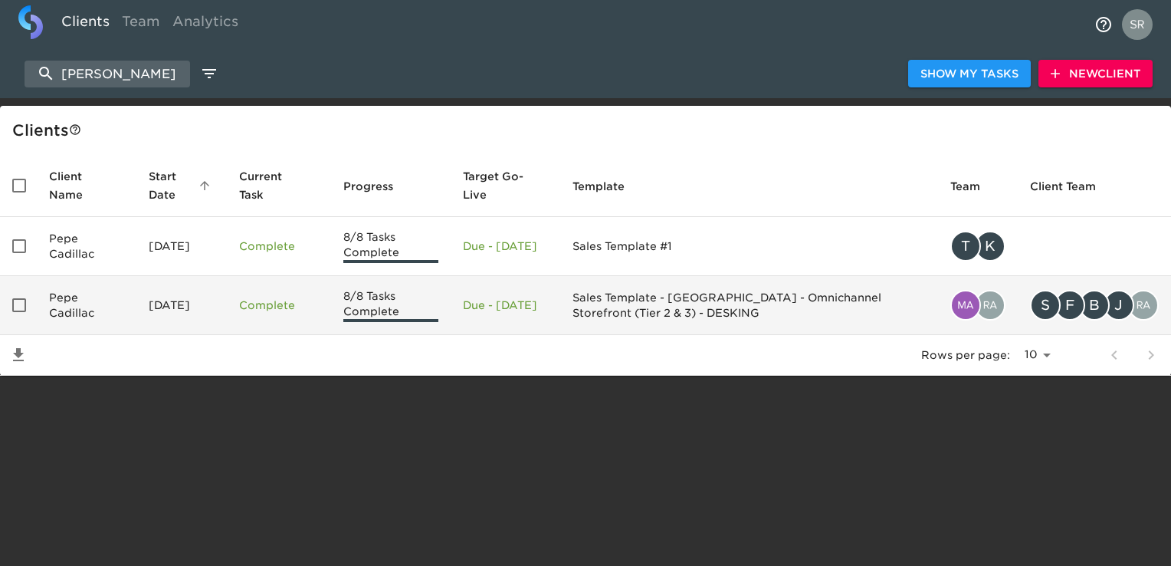
type input "[PERSON_NAME]"
click at [86, 304] on td "Pepe Cadillac" at bounding box center [87, 305] width 100 height 59
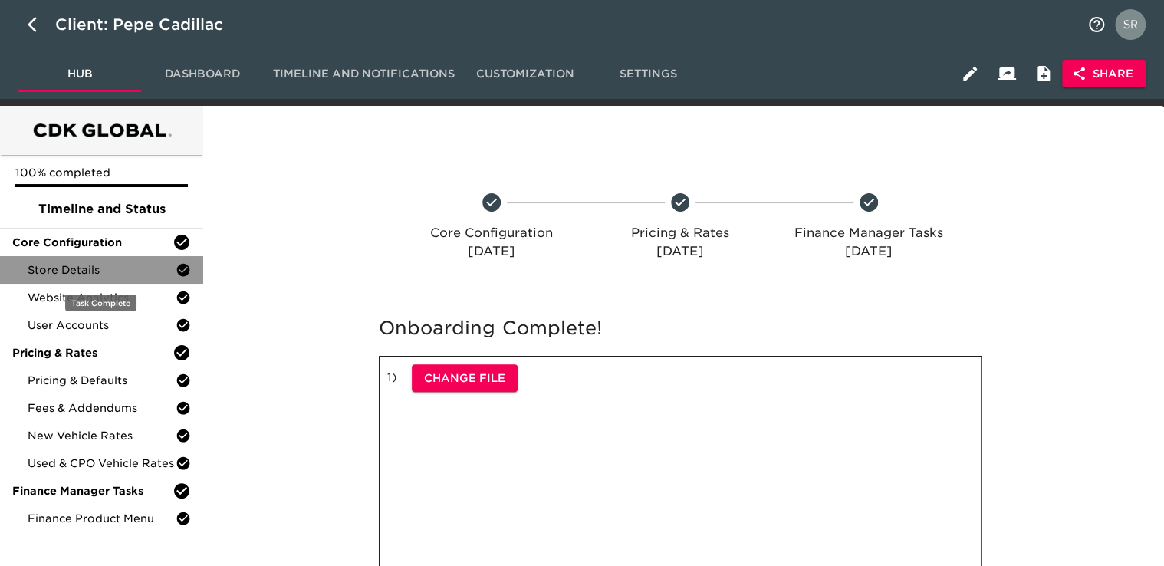
click at [77, 264] on span "Store Details" at bounding box center [102, 269] width 148 height 15
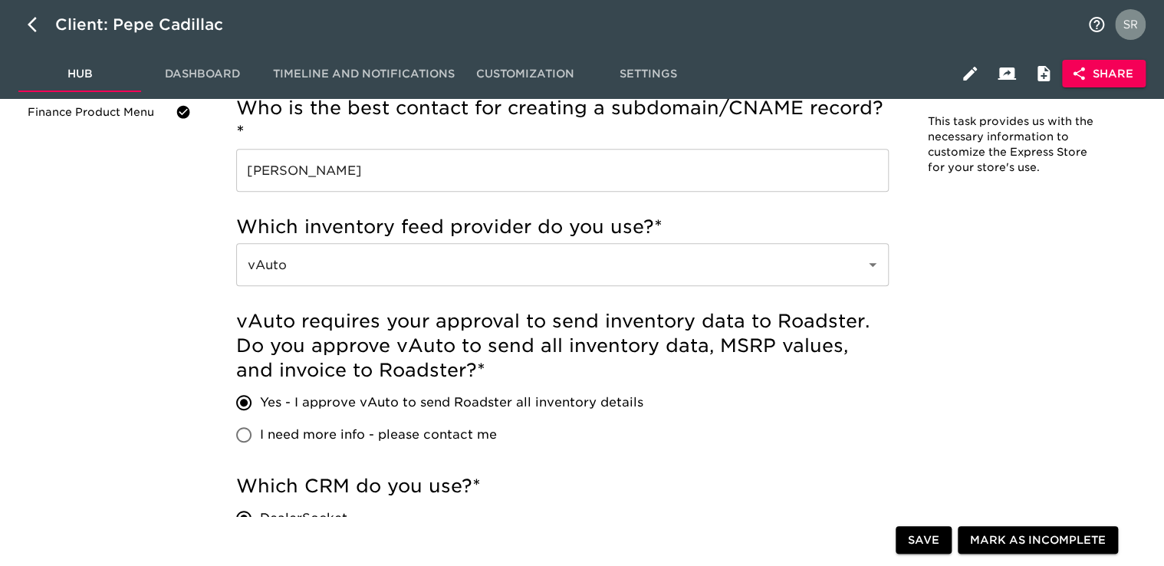
scroll to position [407, 0]
click at [824, 46] on div "Client: Pepe Cadillac" at bounding box center [582, 24] width 1164 height 49
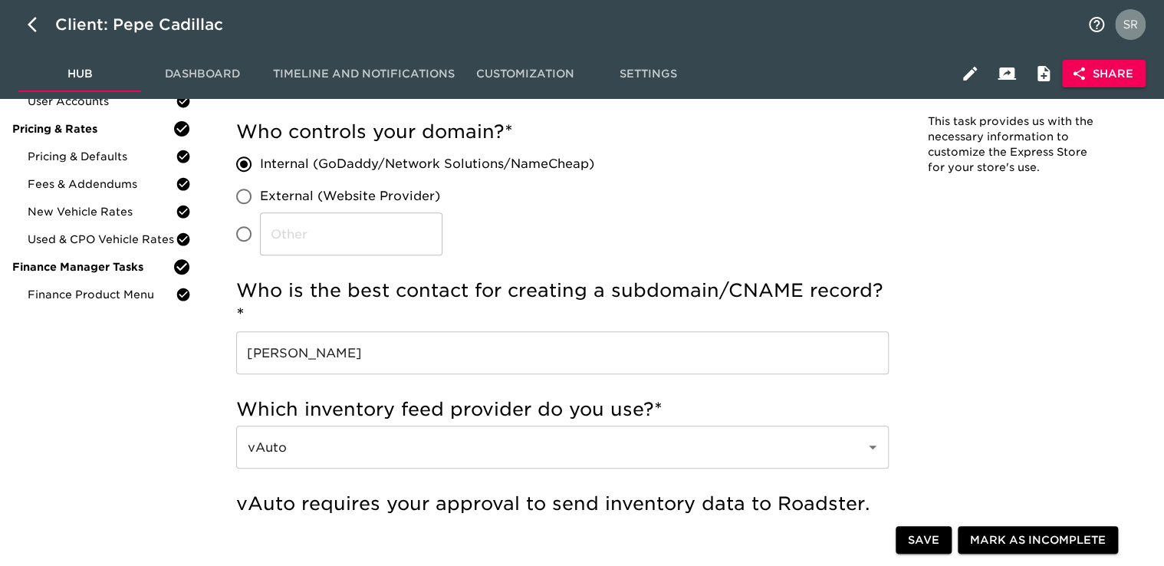
scroll to position [0, 0]
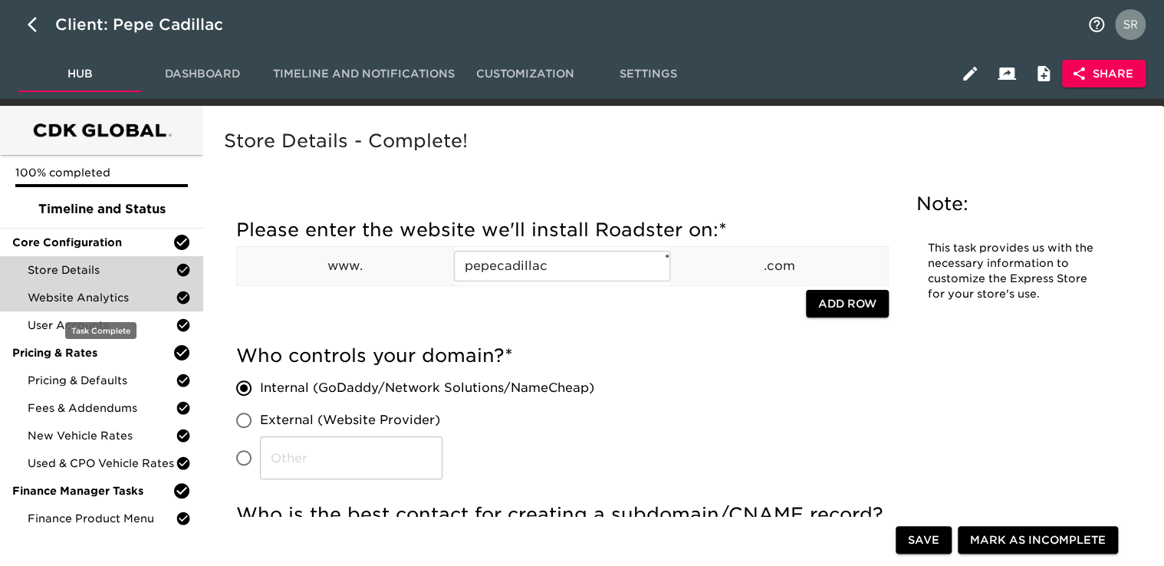
click at [104, 294] on span "Website Analytics" at bounding box center [102, 297] width 148 height 15
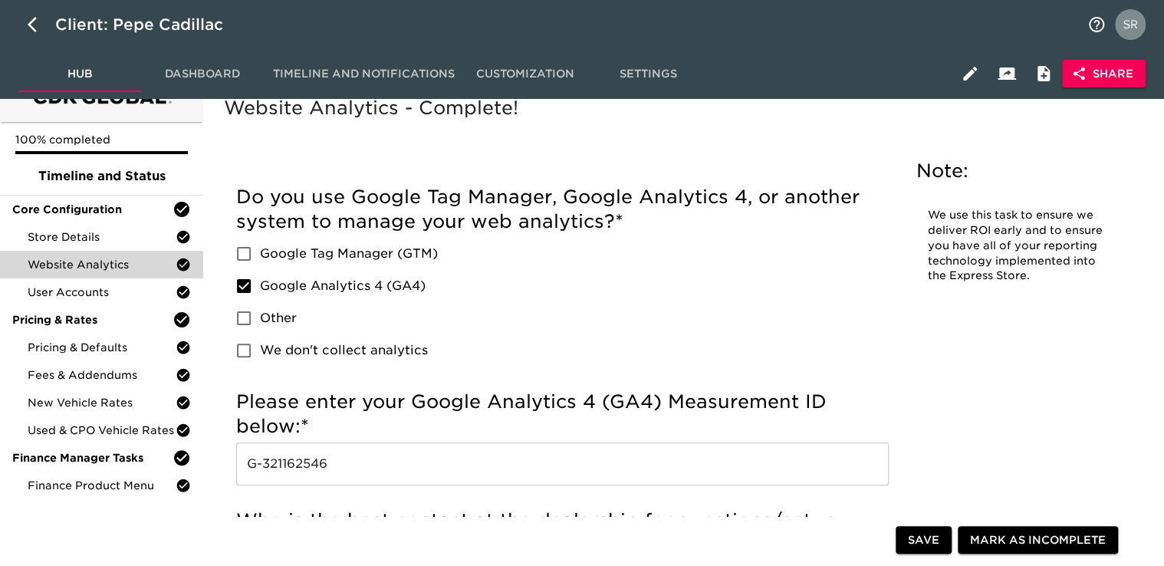
scroll to position [31, 0]
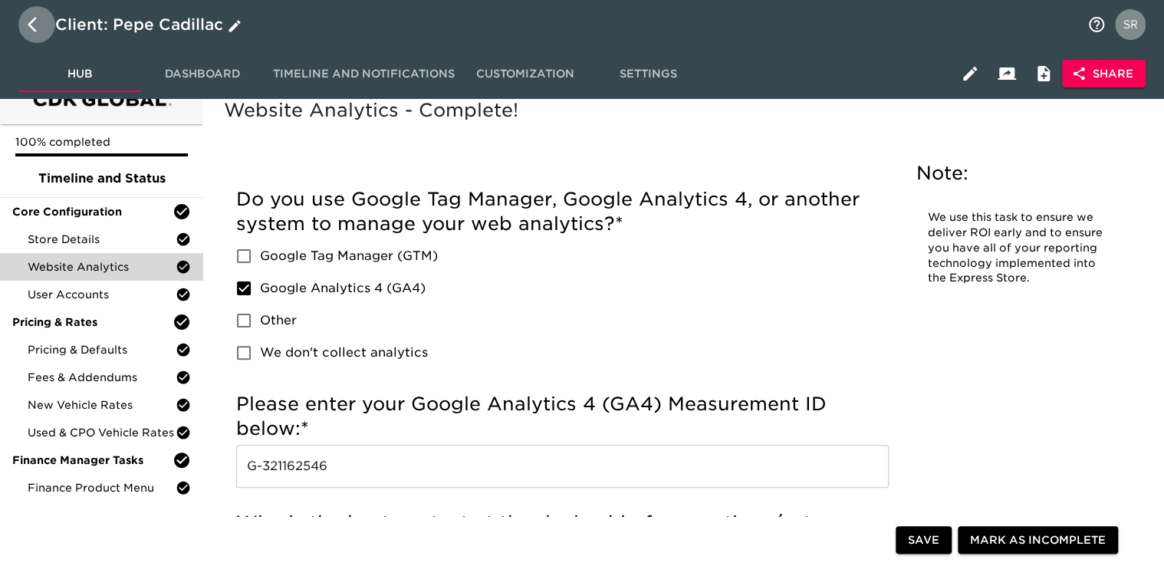
click at [22, 26] on button "button" at bounding box center [36, 24] width 37 height 37
select select "10"
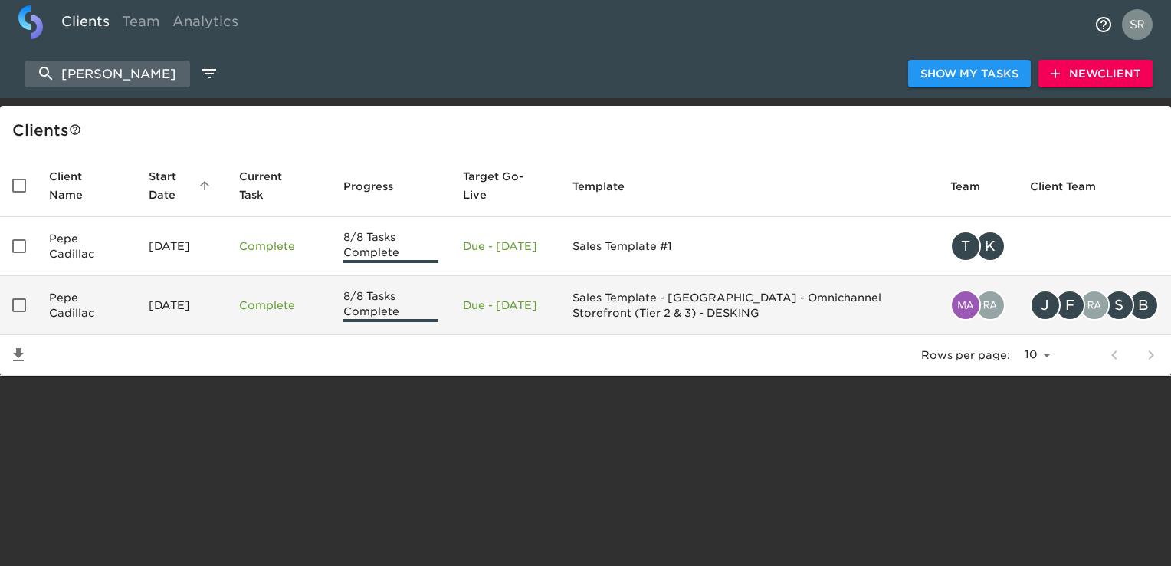
click at [75, 300] on td "Pepe Cadillac" at bounding box center [87, 305] width 100 height 59
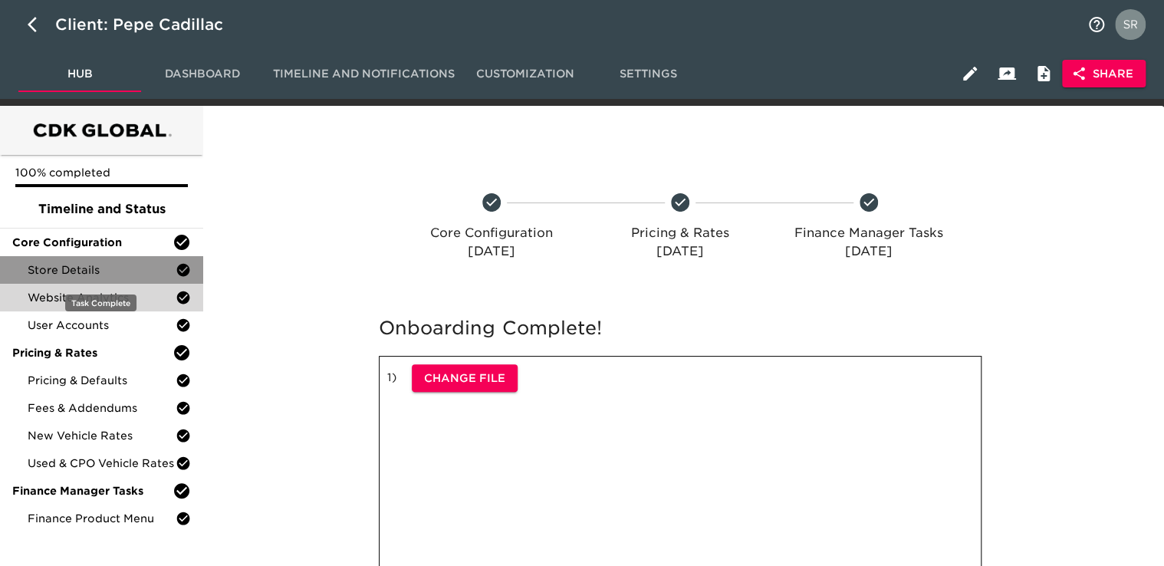
click at [59, 268] on span "Store Details" at bounding box center [102, 269] width 148 height 15
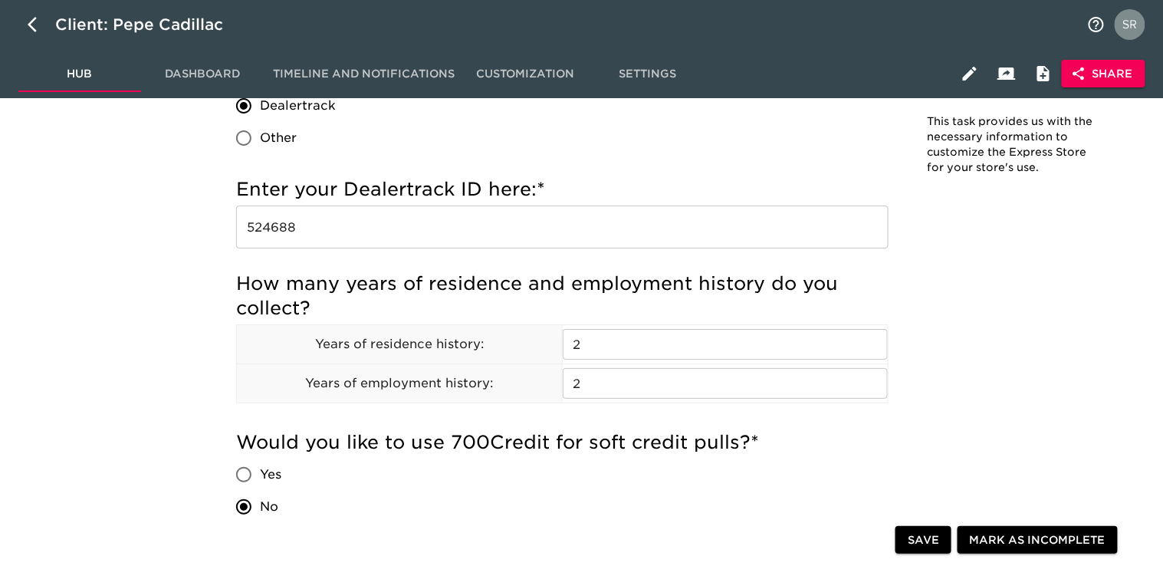
scroll to position [1786, 0]
